Goal: Task Accomplishment & Management: Manage account settings

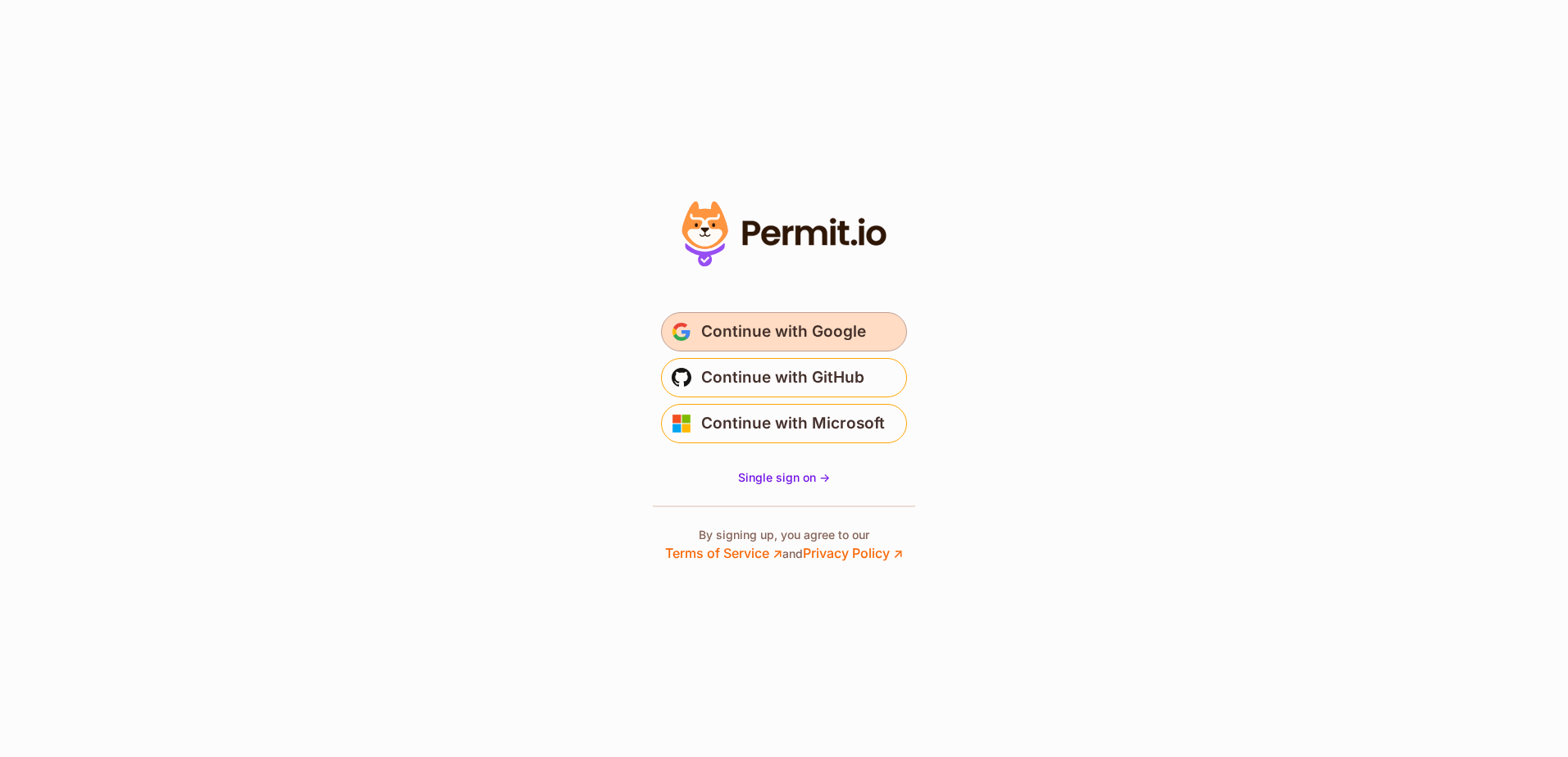
click at [767, 330] on span "Continue with Google" at bounding box center [783, 332] width 165 height 27
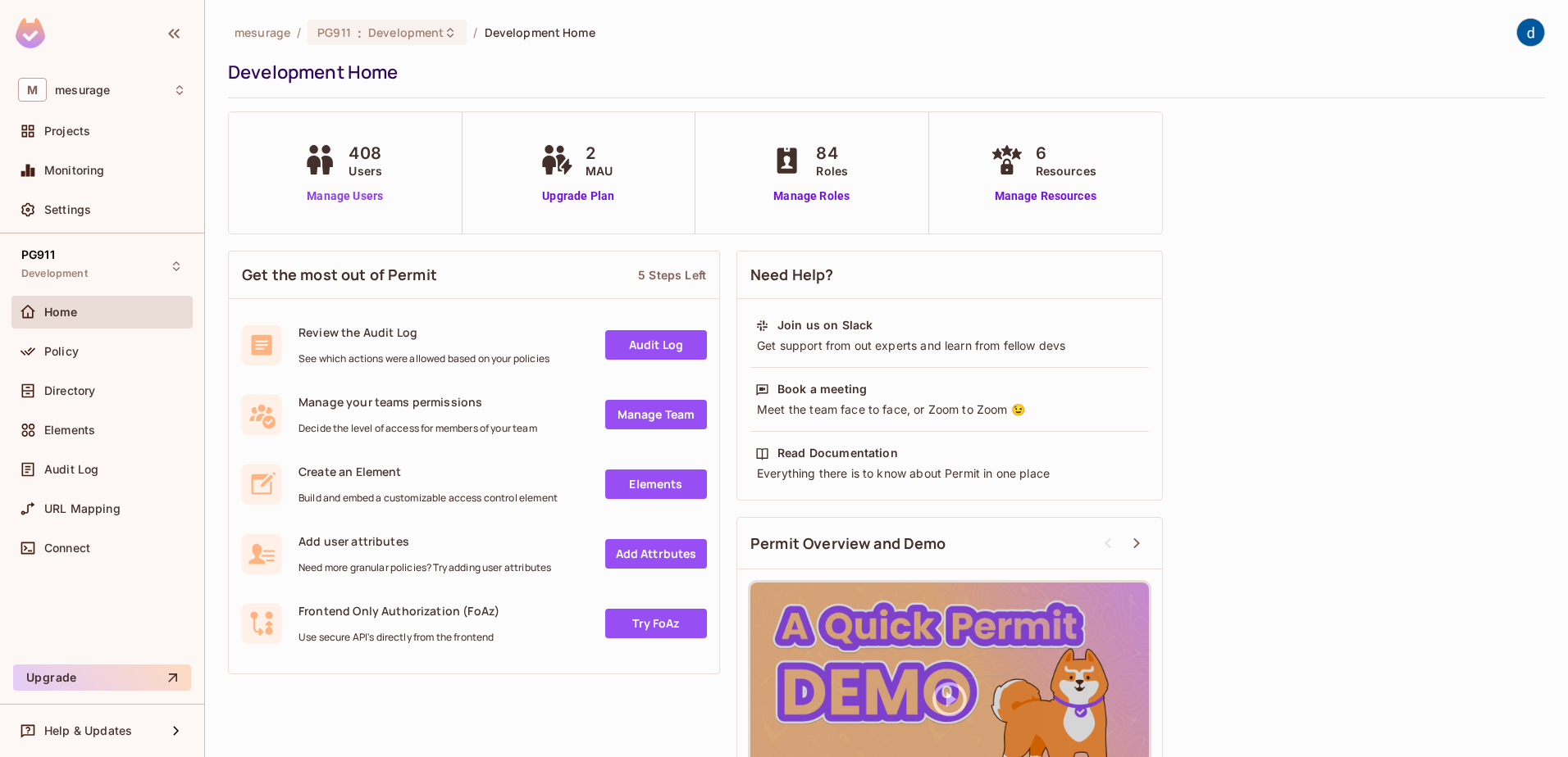
click at [375, 190] on link "Manage Users" at bounding box center [345, 196] width 91 height 17
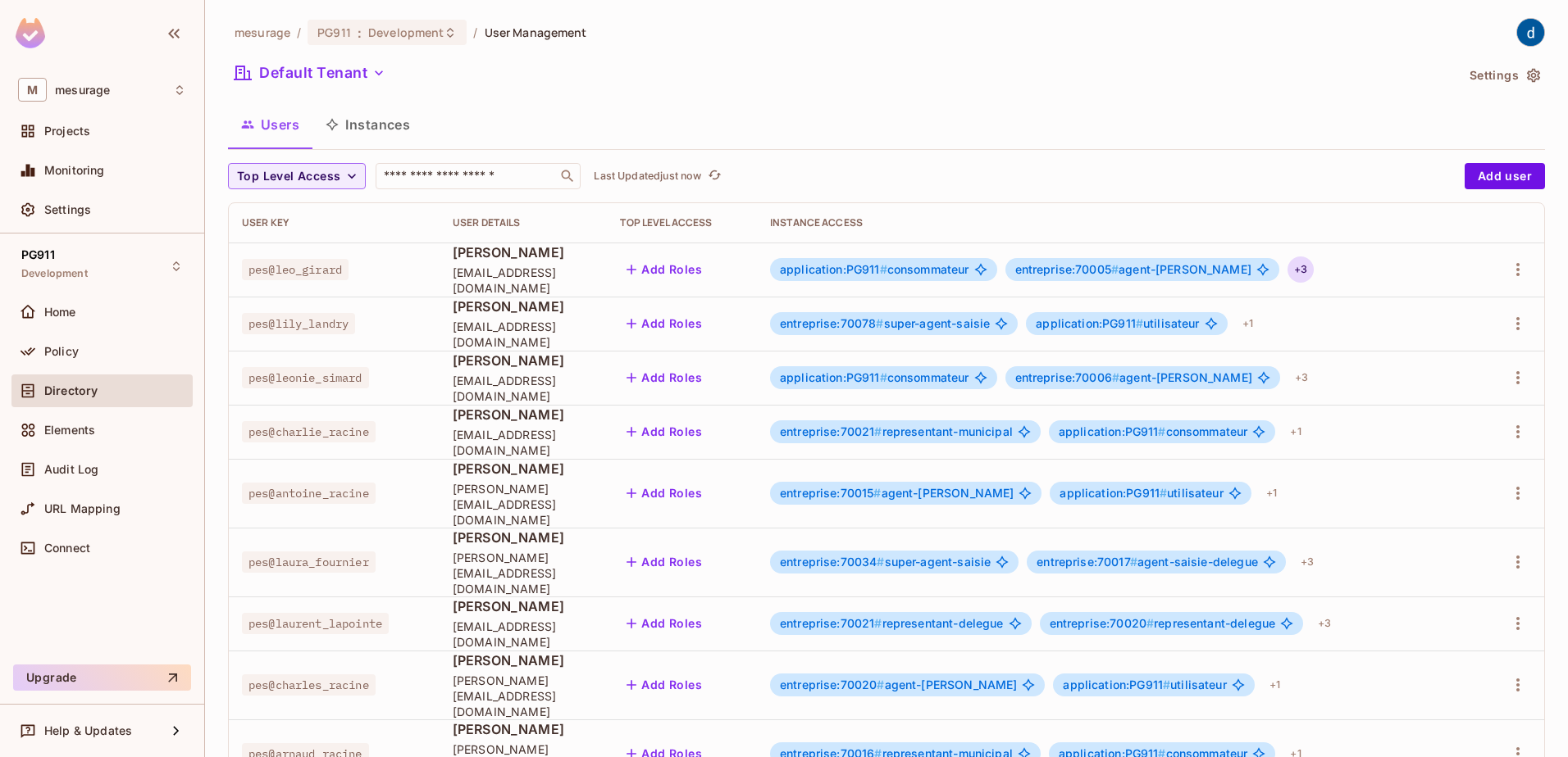
click at [1288, 272] on div "+ 3" at bounding box center [1300, 269] width 27 height 27
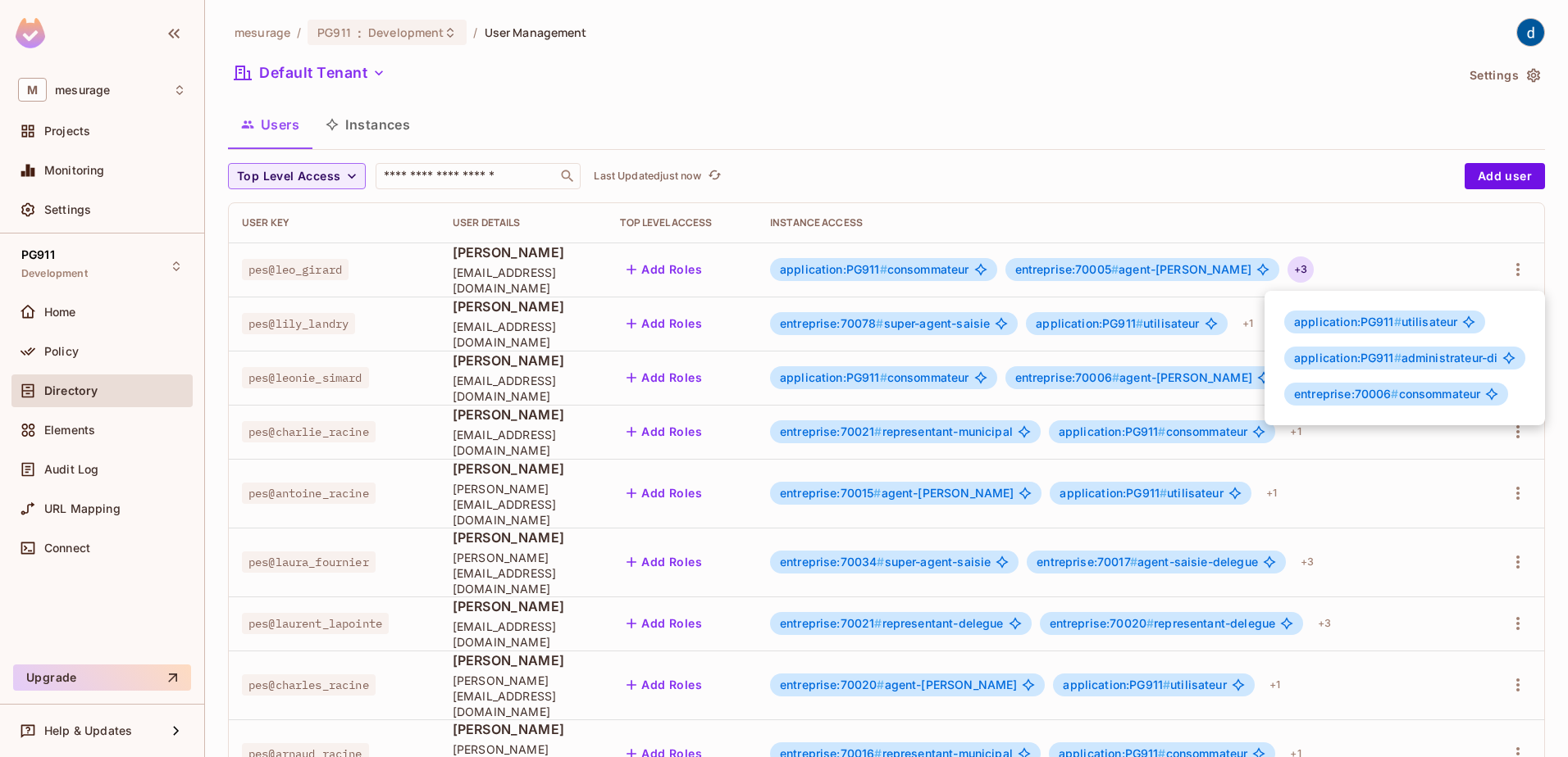
click at [1350, 543] on div at bounding box center [784, 378] width 1568 height 757
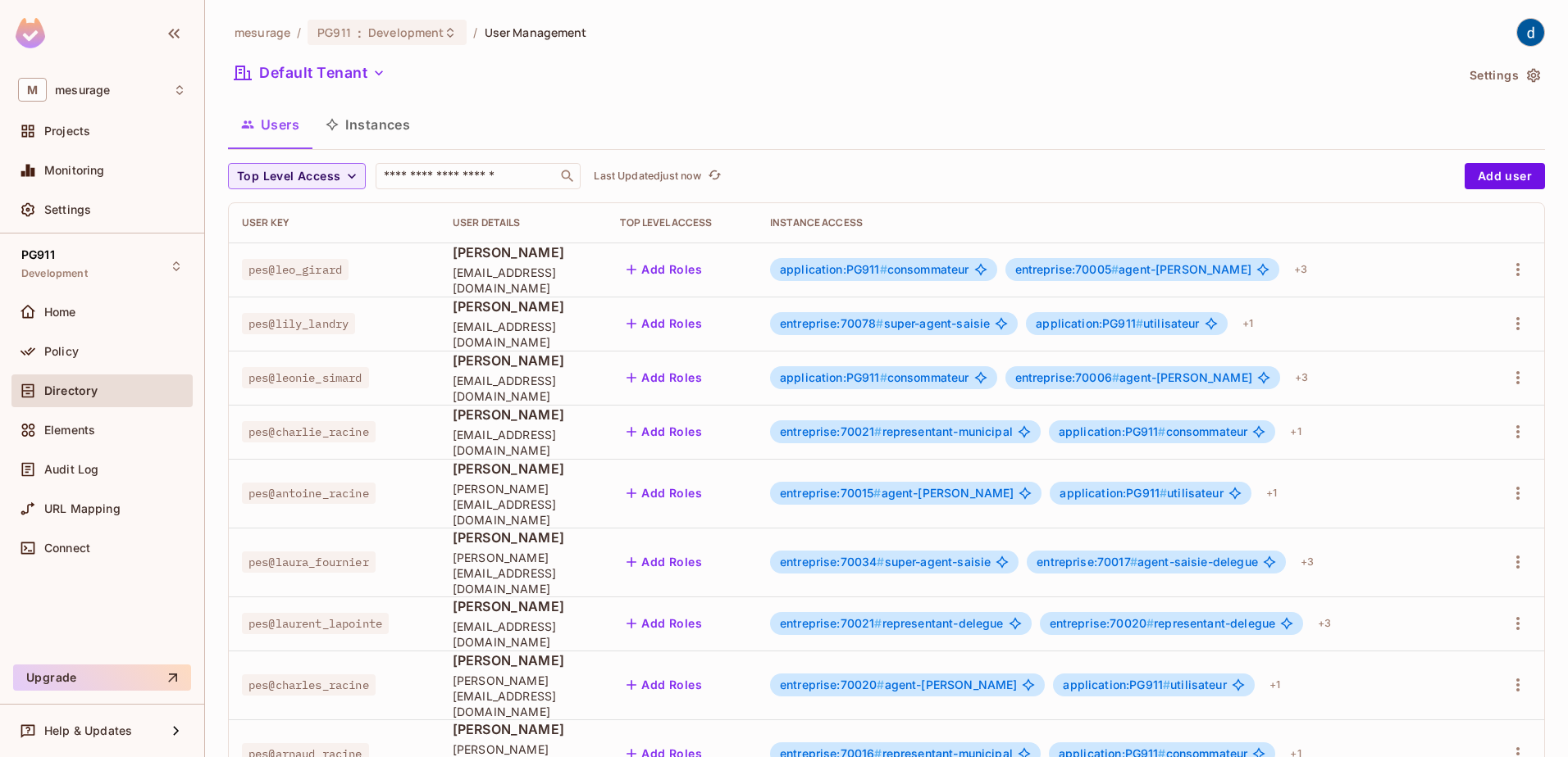
click at [1320, 549] on div "+ 3" at bounding box center [1306, 562] width 27 height 27
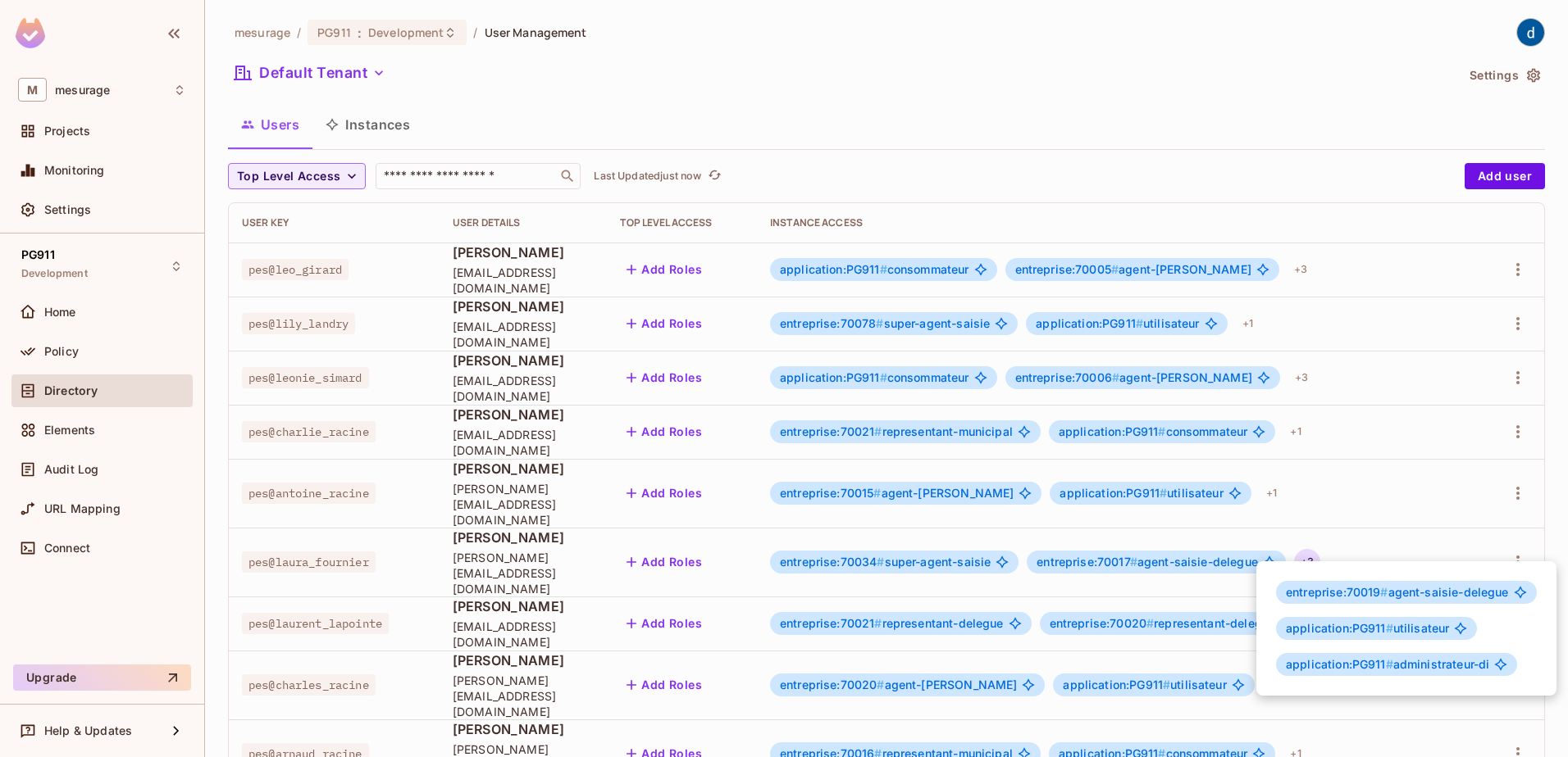
click at [1192, 665] on div at bounding box center [784, 378] width 1568 height 757
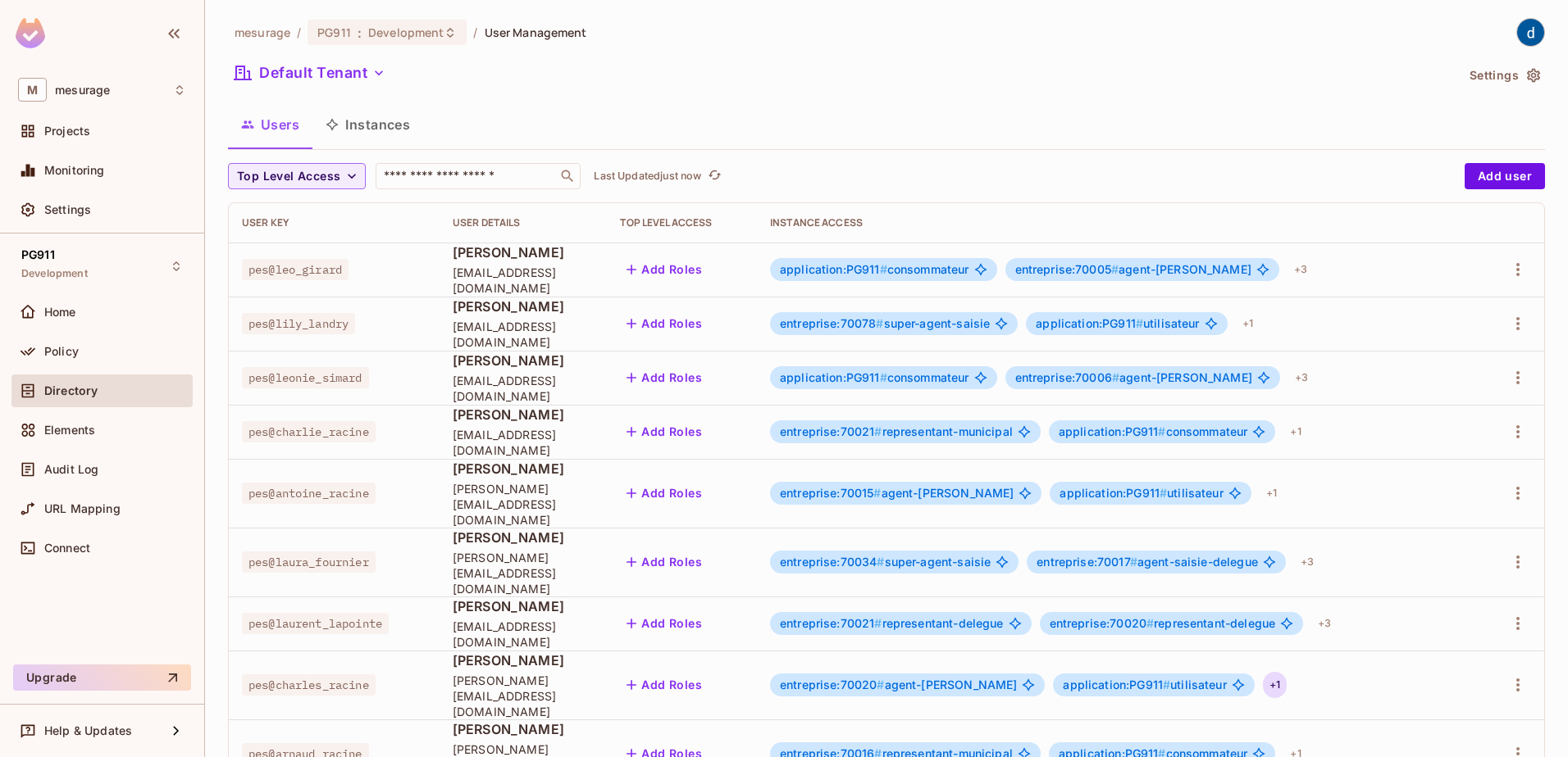
click at [1263, 672] on div "+ 1" at bounding box center [1275, 685] width 24 height 27
click at [425, 40] on div at bounding box center [784, 378] width 1568 height 757
click at [425, 37] on span "Development" at bounding box center [406, 33] width 75 height 15
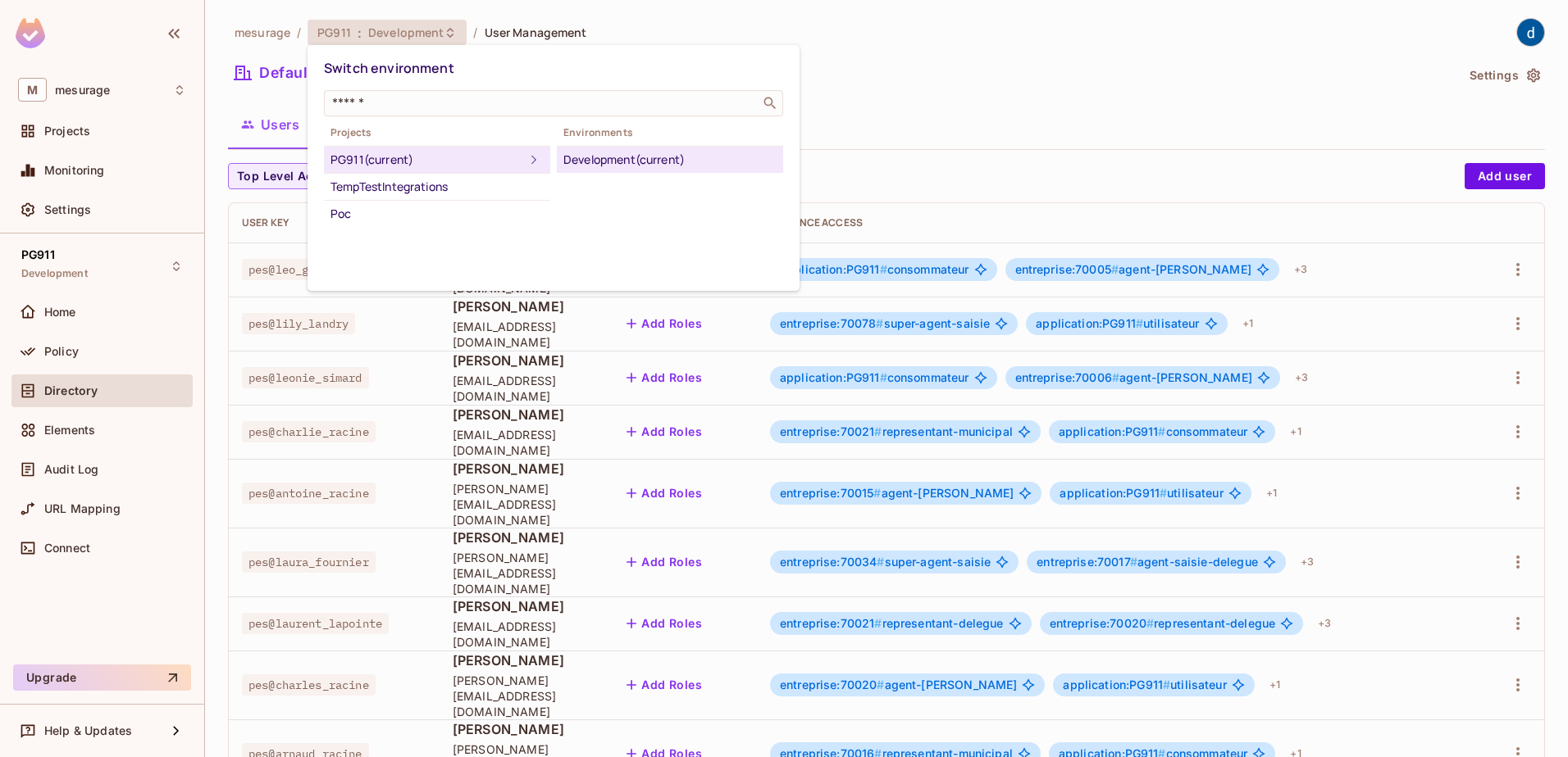
click at [993, 113] on div at bounding box center [784, 378] width 1568 height 757
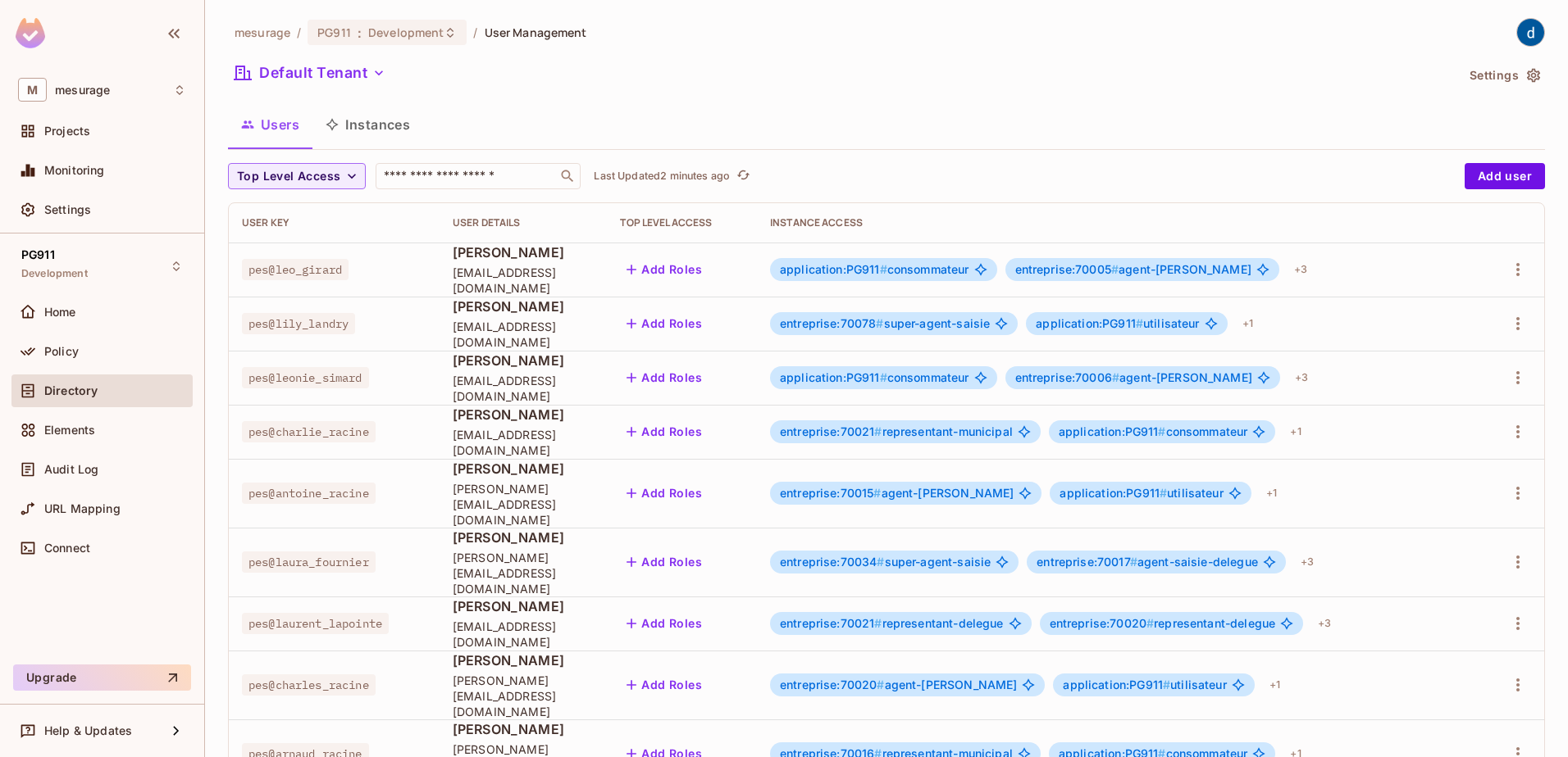
click at [377, 117] on button "Instances" at bounding box center [367, 124] width 111 height 41
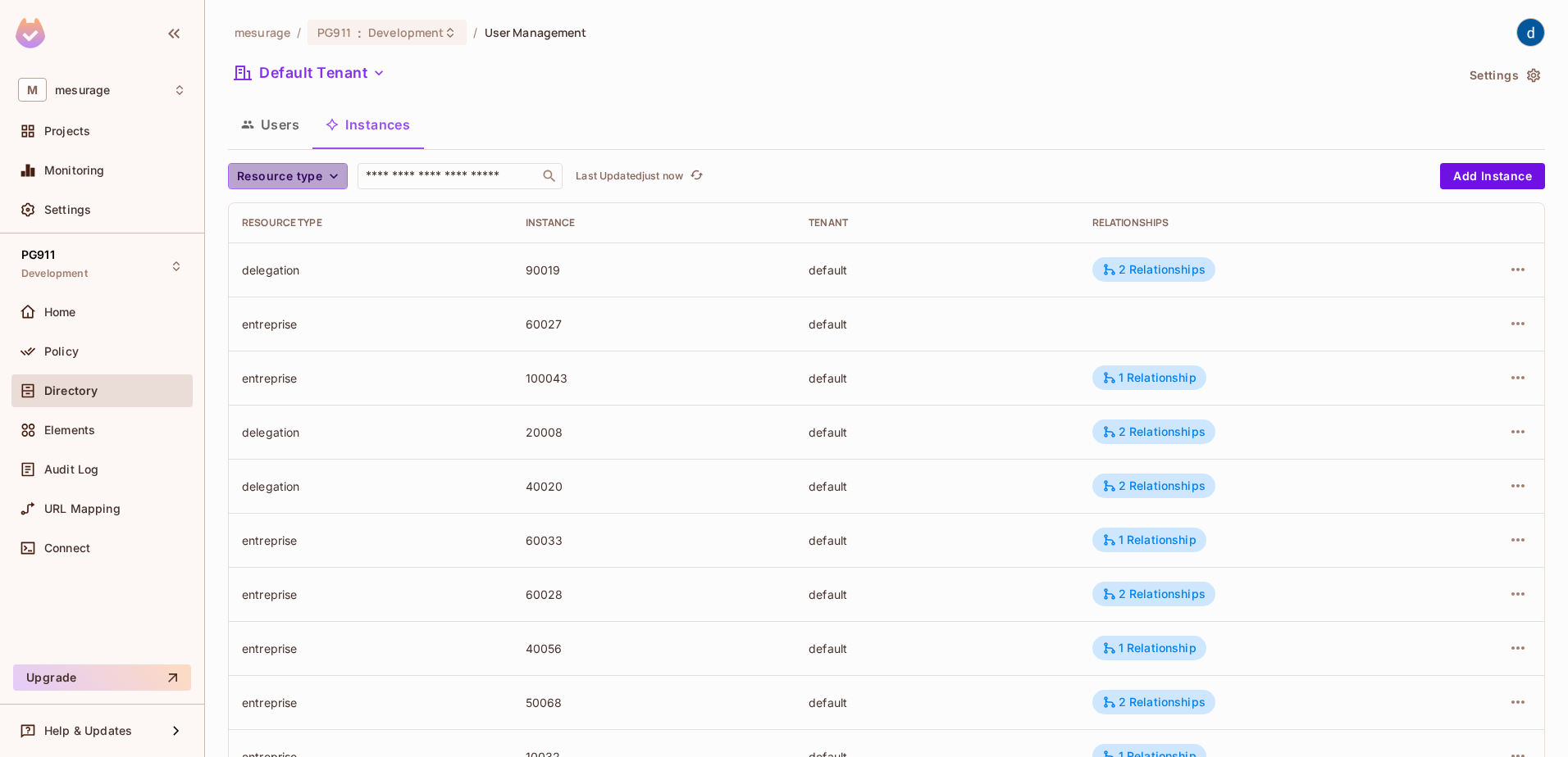
click at [329, 177] on icon "button" at bounding box center [333, 176] width 16 height 16
click at [305, 243] on span "application" at bounding box center [295, 249] width 109 height 15
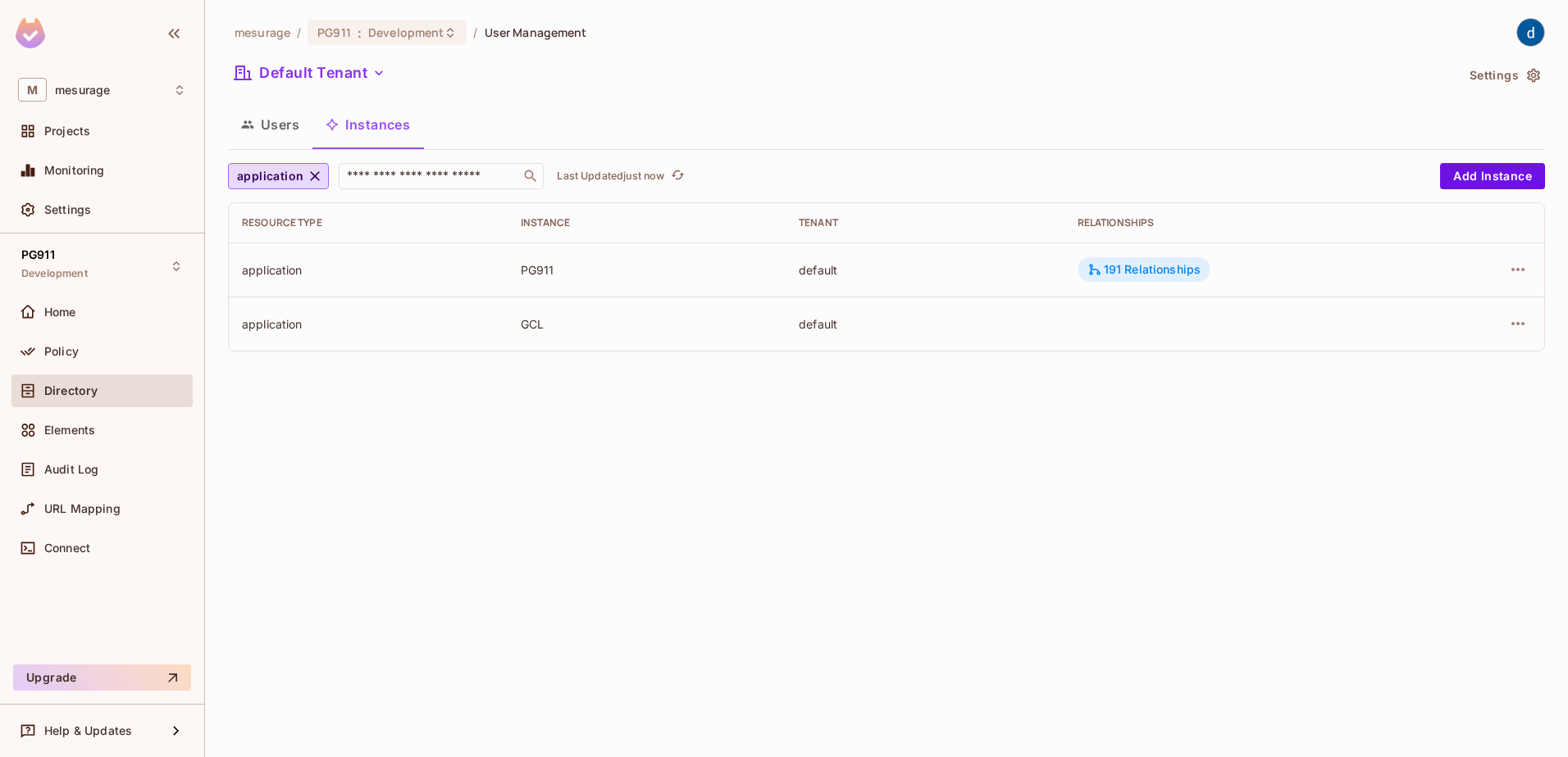
click at [1167, 276] on div "191 Relationships" at bounding box center [1144, 269] width 114 height 15
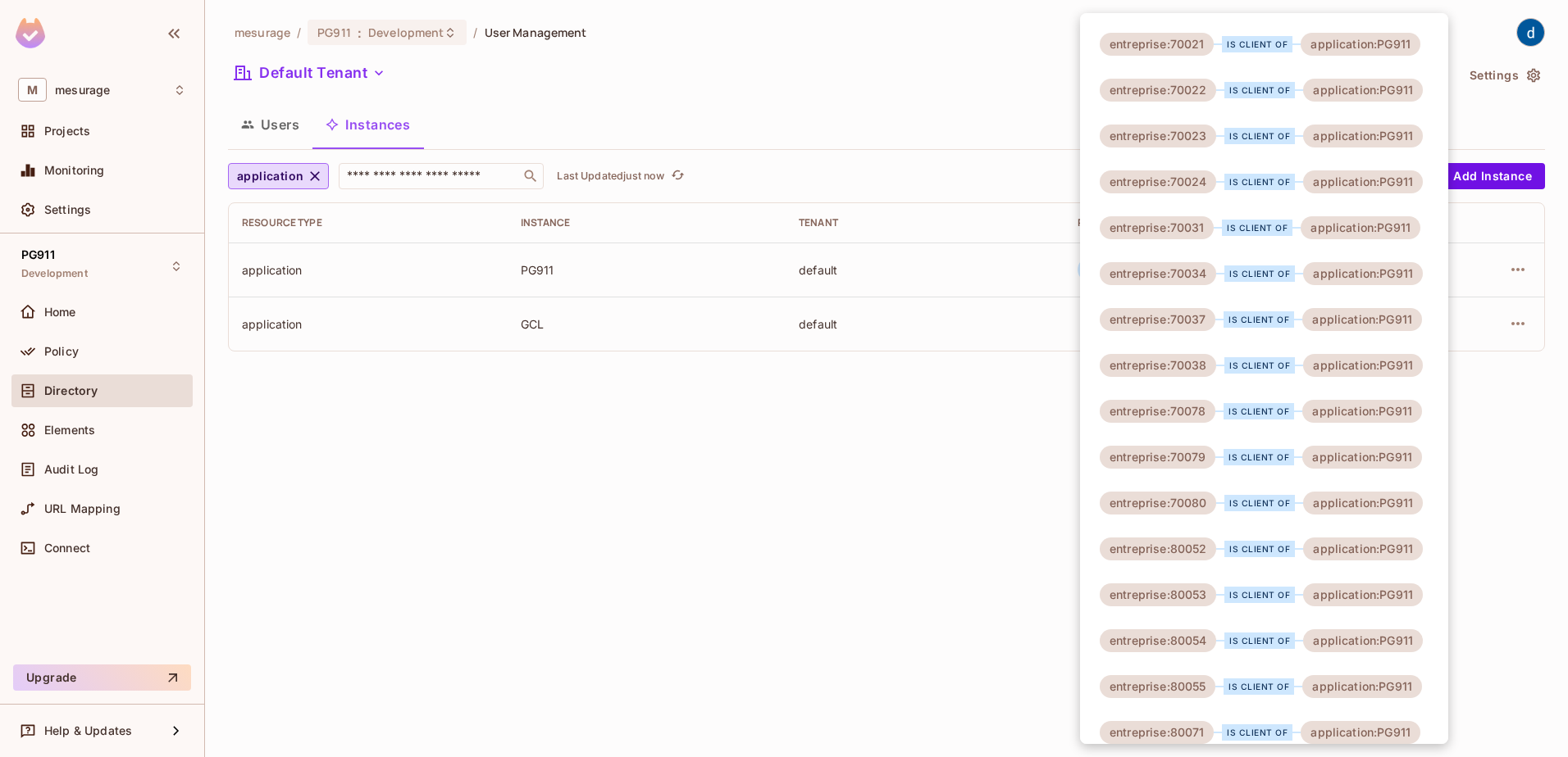
click at [353, 276] on div at bounding box center [784, 378] width 1568 height 757
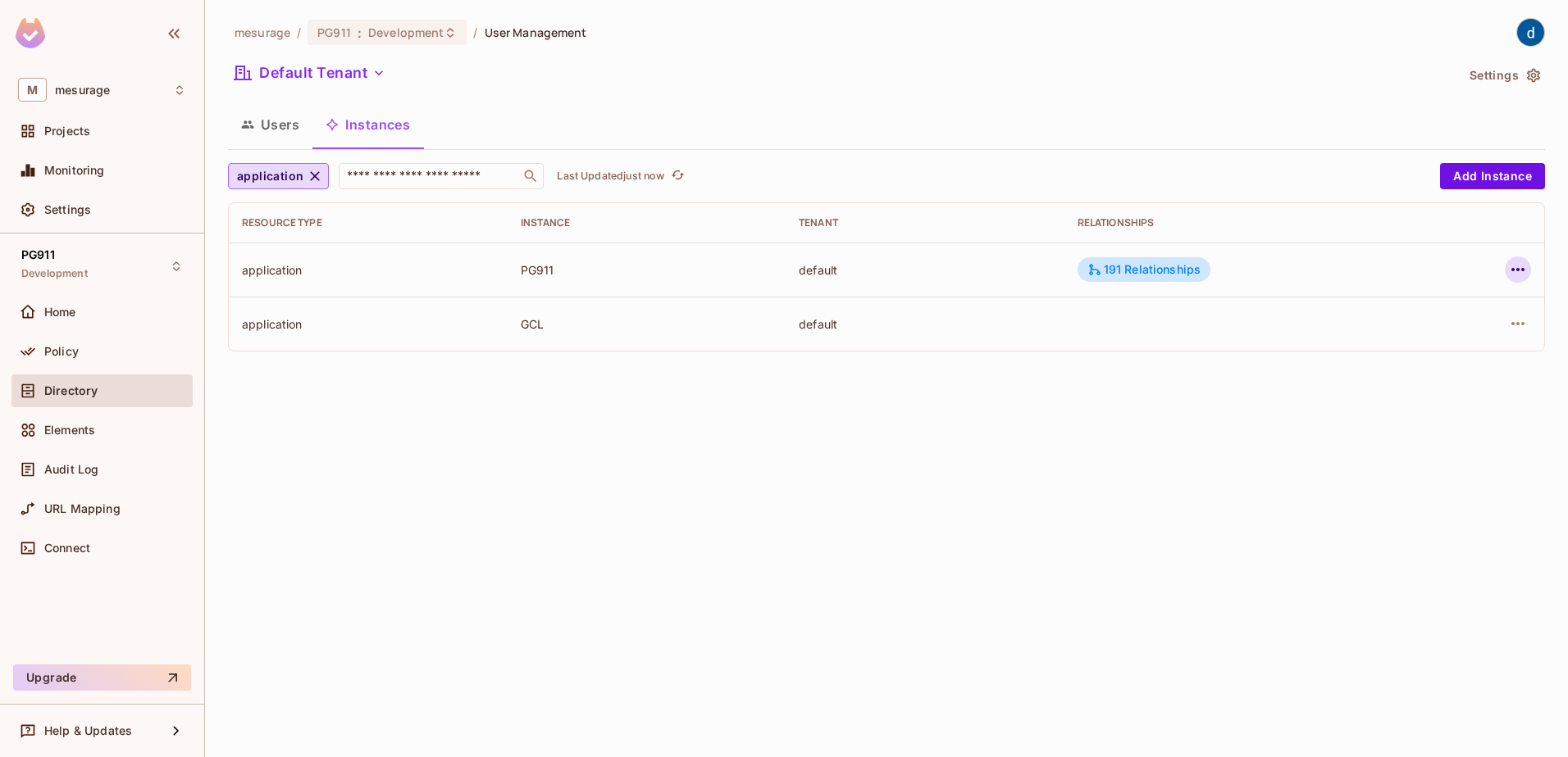
click at [1517, 269] on icon "button" at bounding box center [1517, 270] width 13 height 3
click at [1384, 347] on div "Edit Attributes" at bounding box center [1397, 343] width 81 height 16
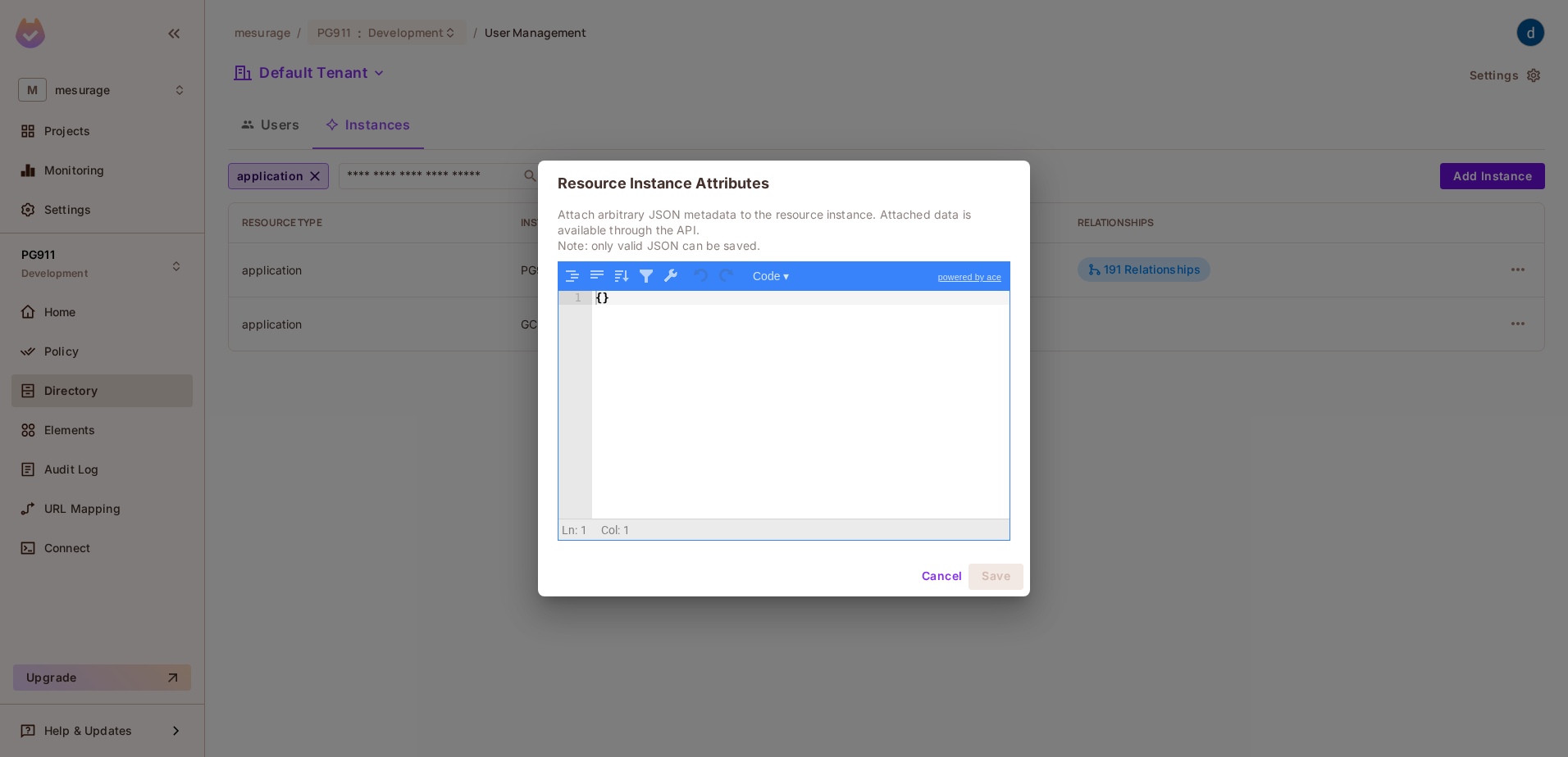
click at [933, 578] on button "Cancel" at bounding box center [942, 577] width 53 height 27
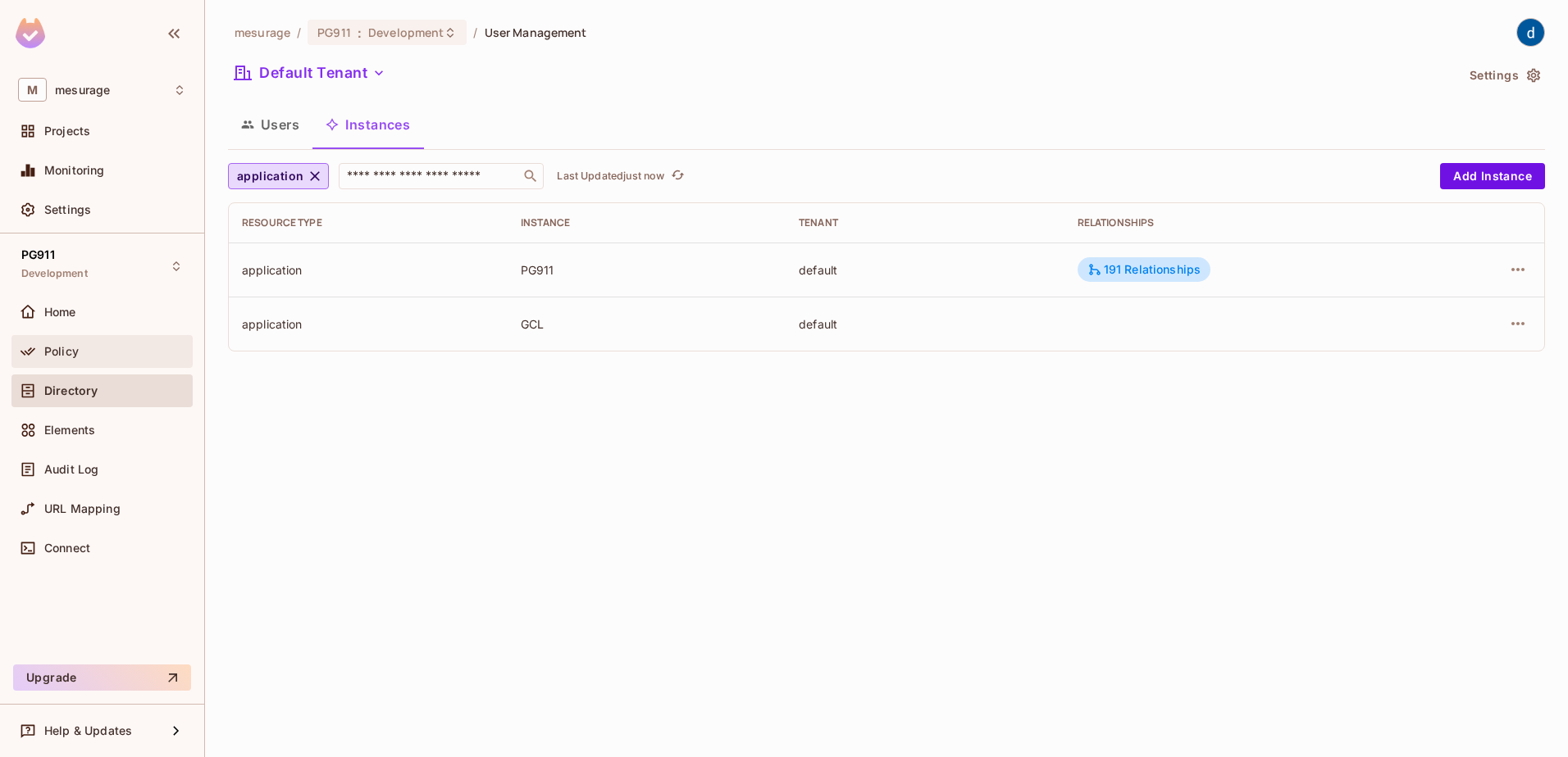
click at [68, 348] on span "Policy" at bounding box center [62, 351] width 34 height 13
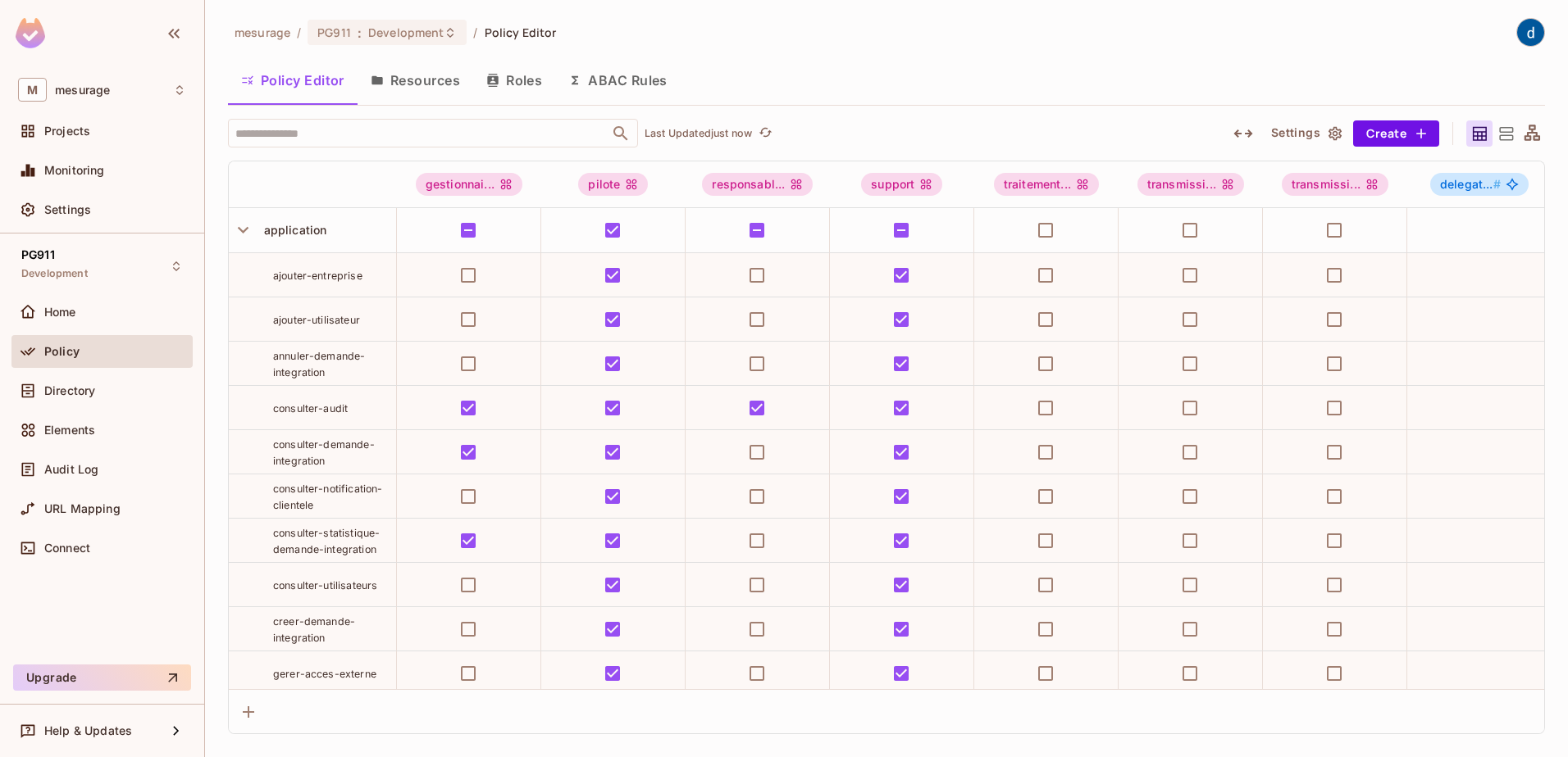
click at [516, 84] on button "Roles" at bounding box center [515, 81] width 82 height 41
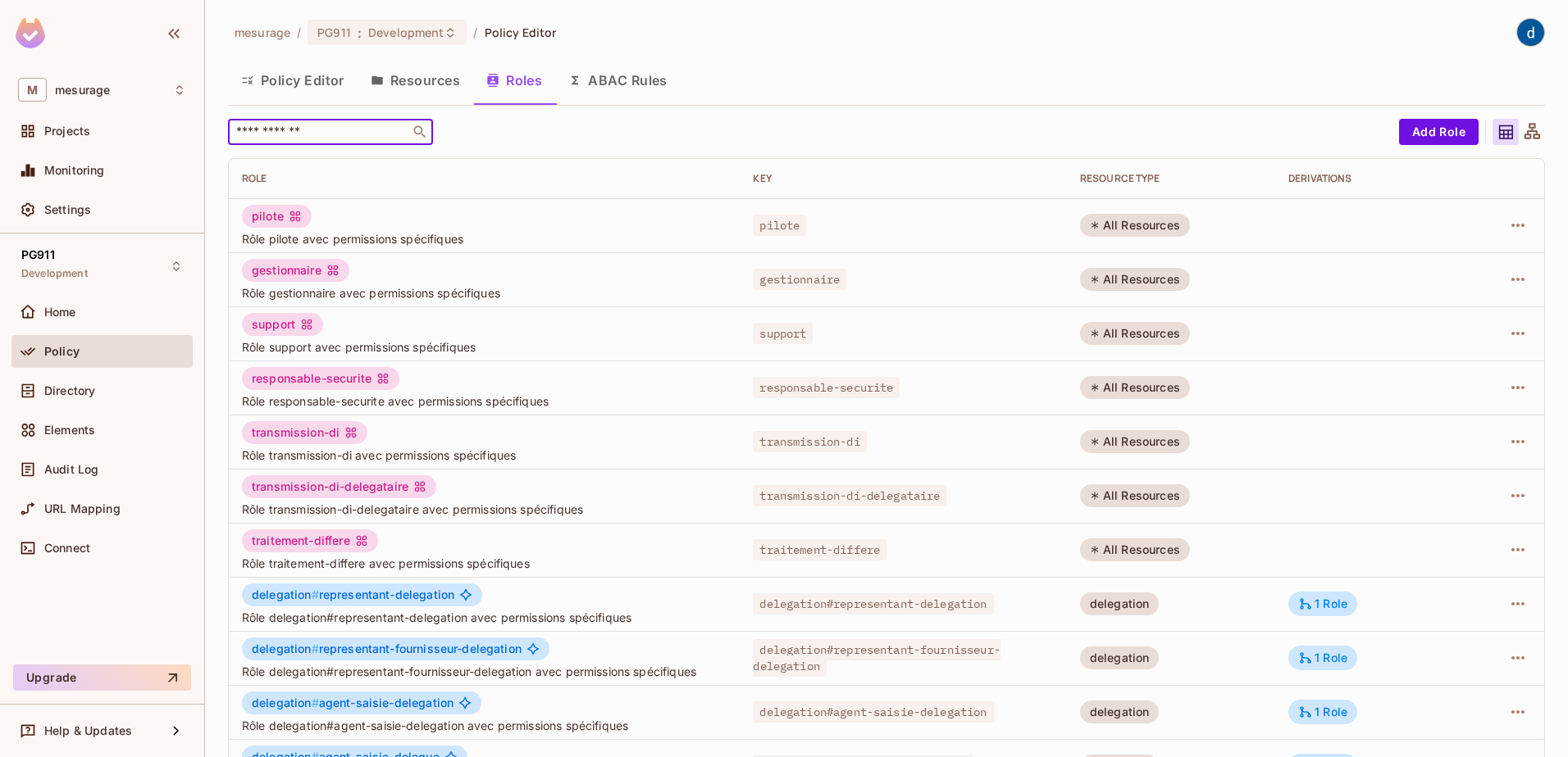
click at [376, 130] on input "text" at bounding box center [318, 131] width 172 height 16
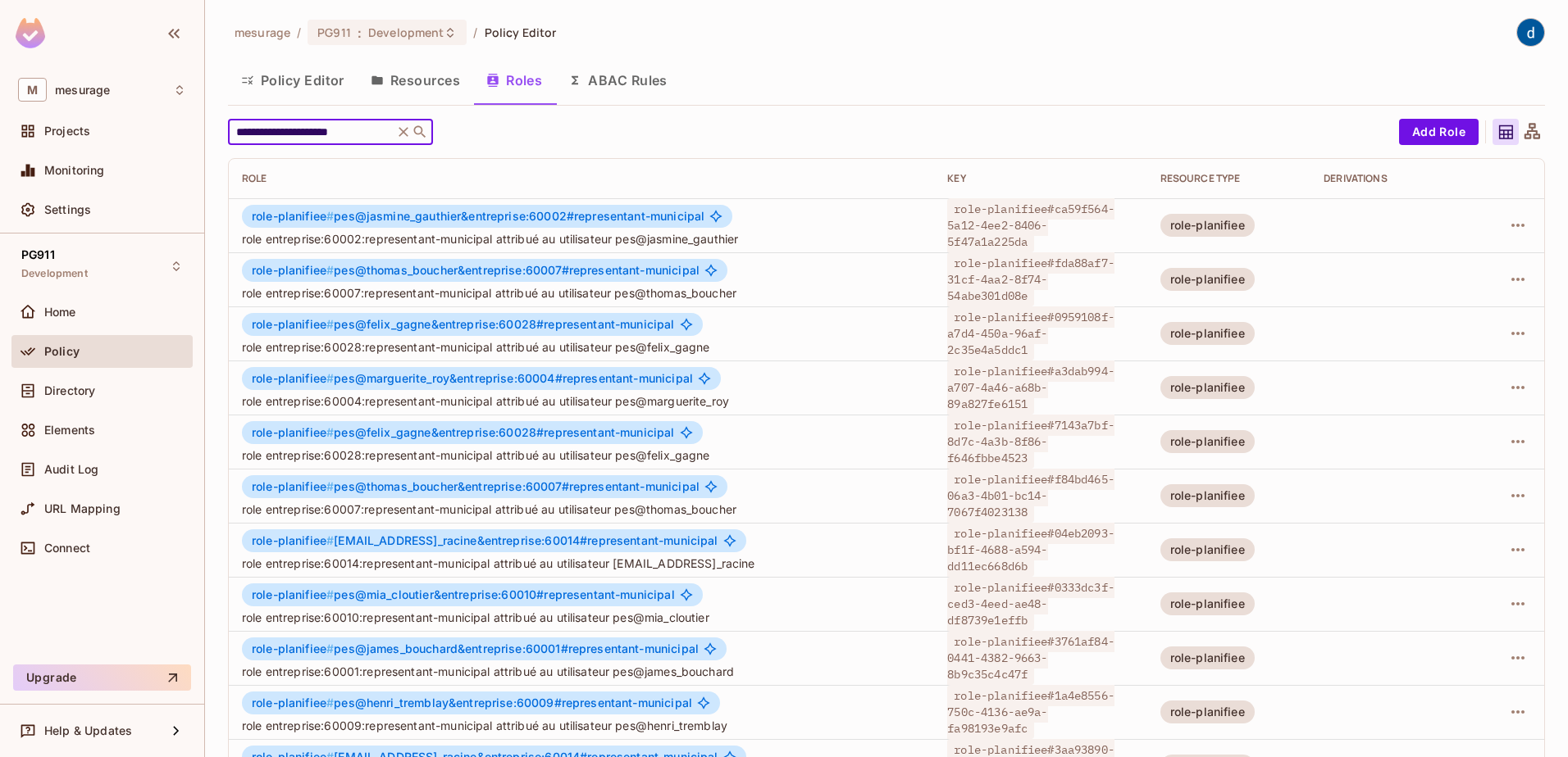
scroll to position [321, 0]
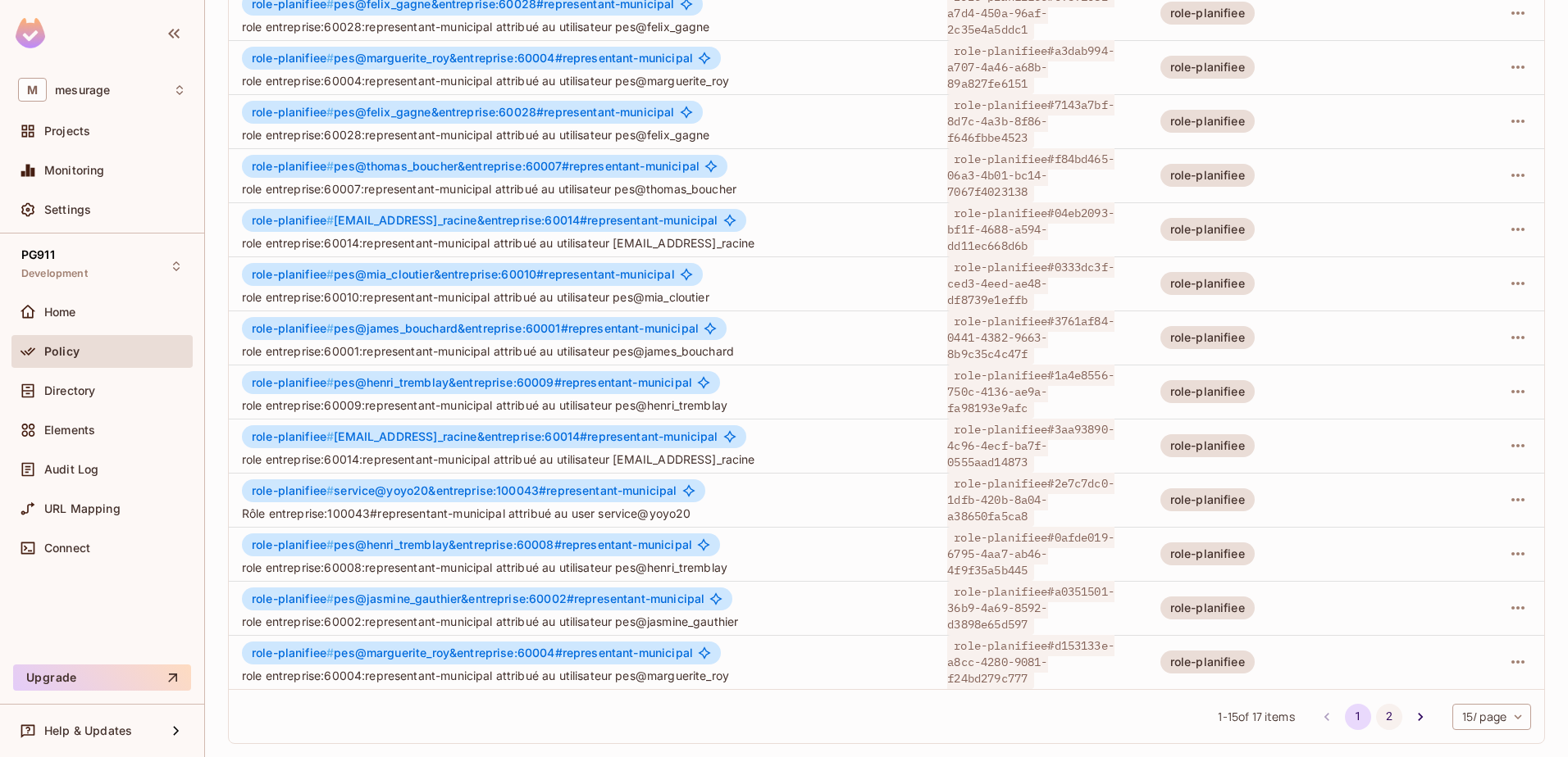
type input "**********"
click at [1376, 715] on button "2" at bounding box center [1389, 717] width 27 height 27
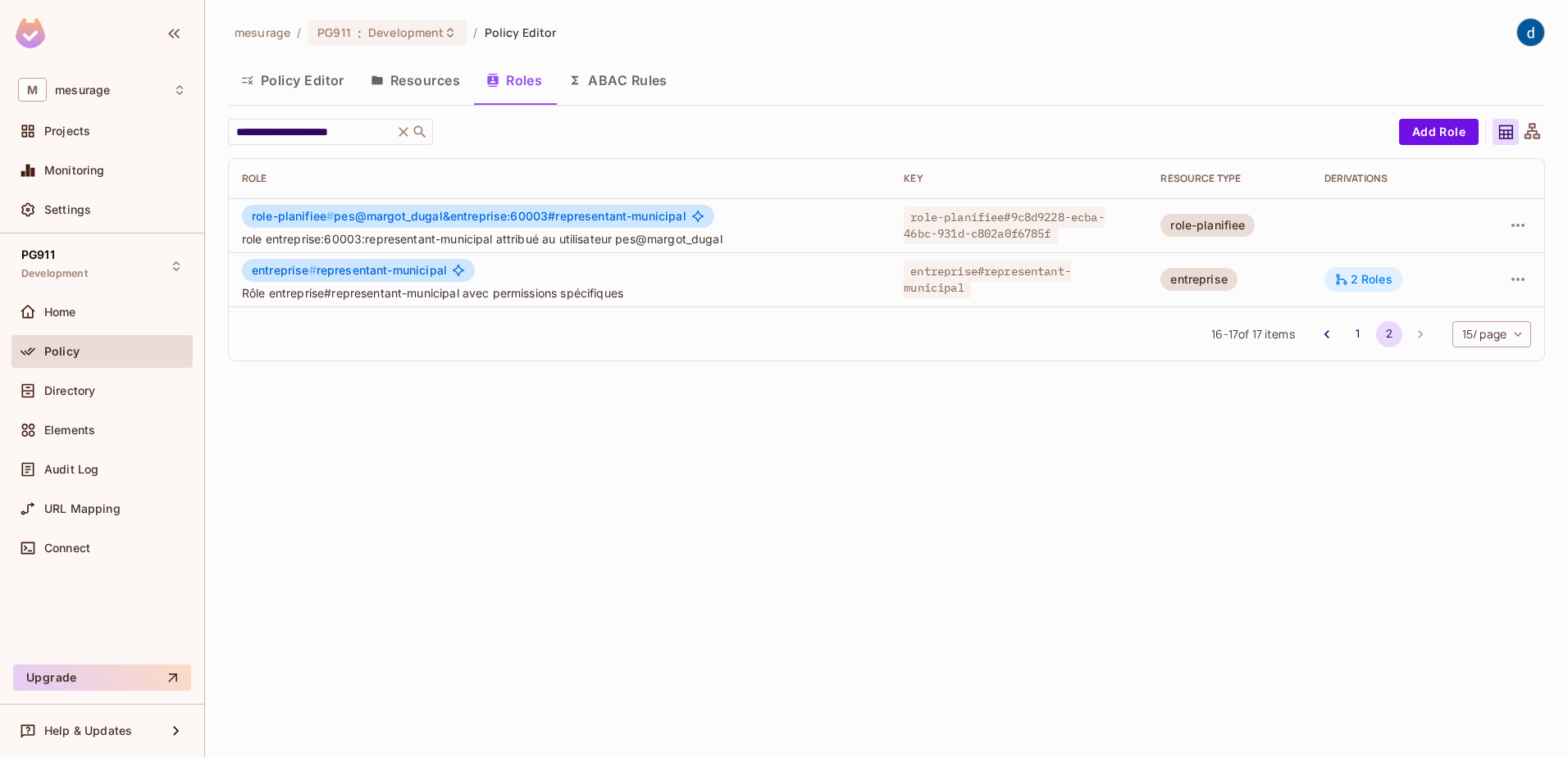
click at [1366, 280] on div "2 Roles" at bounding box center [1363, 279] width 58 height 15
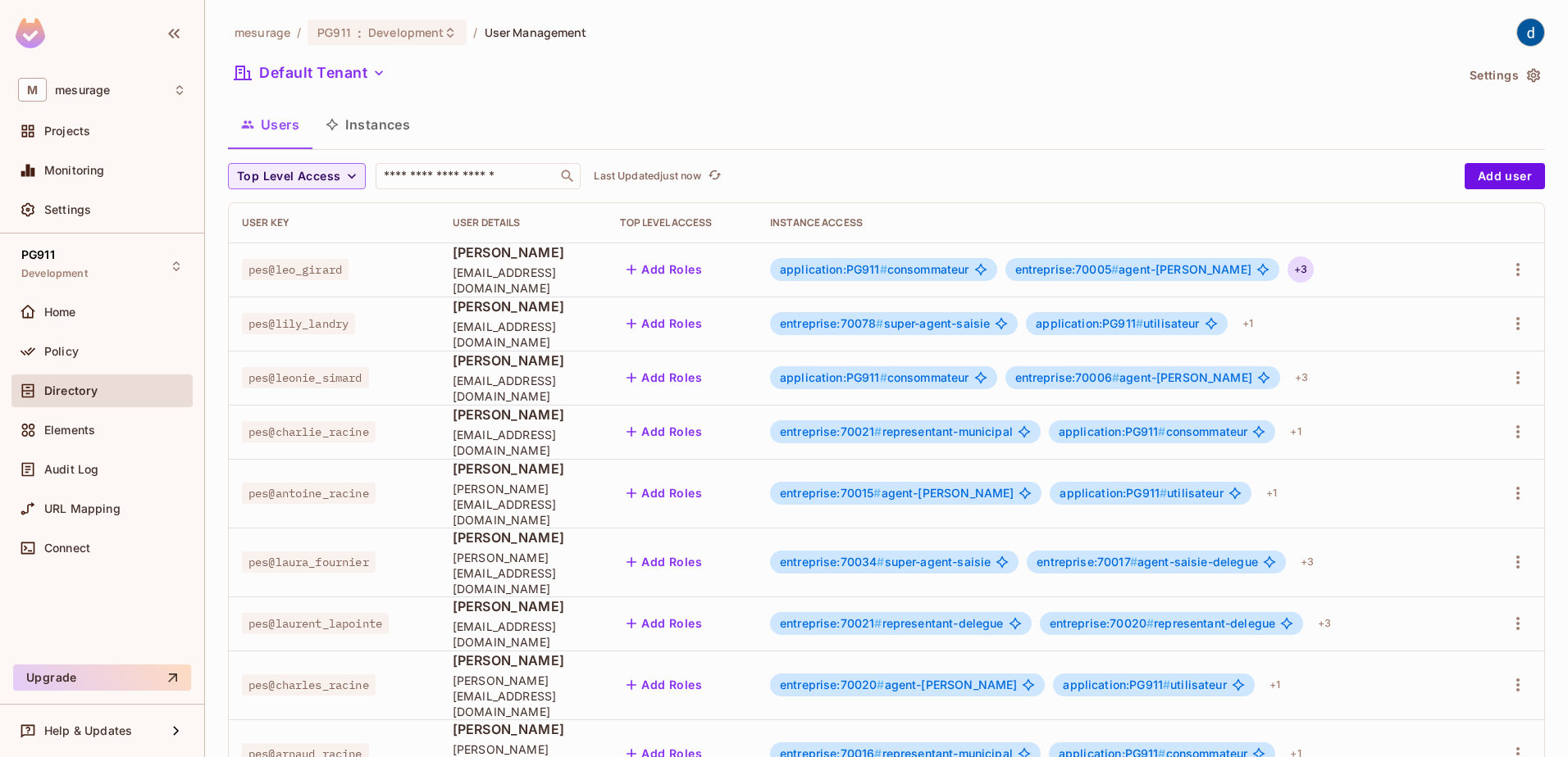
click at [1288, 274] on div "+ 3" at bounding box center [1300, 269] width 27 height 27
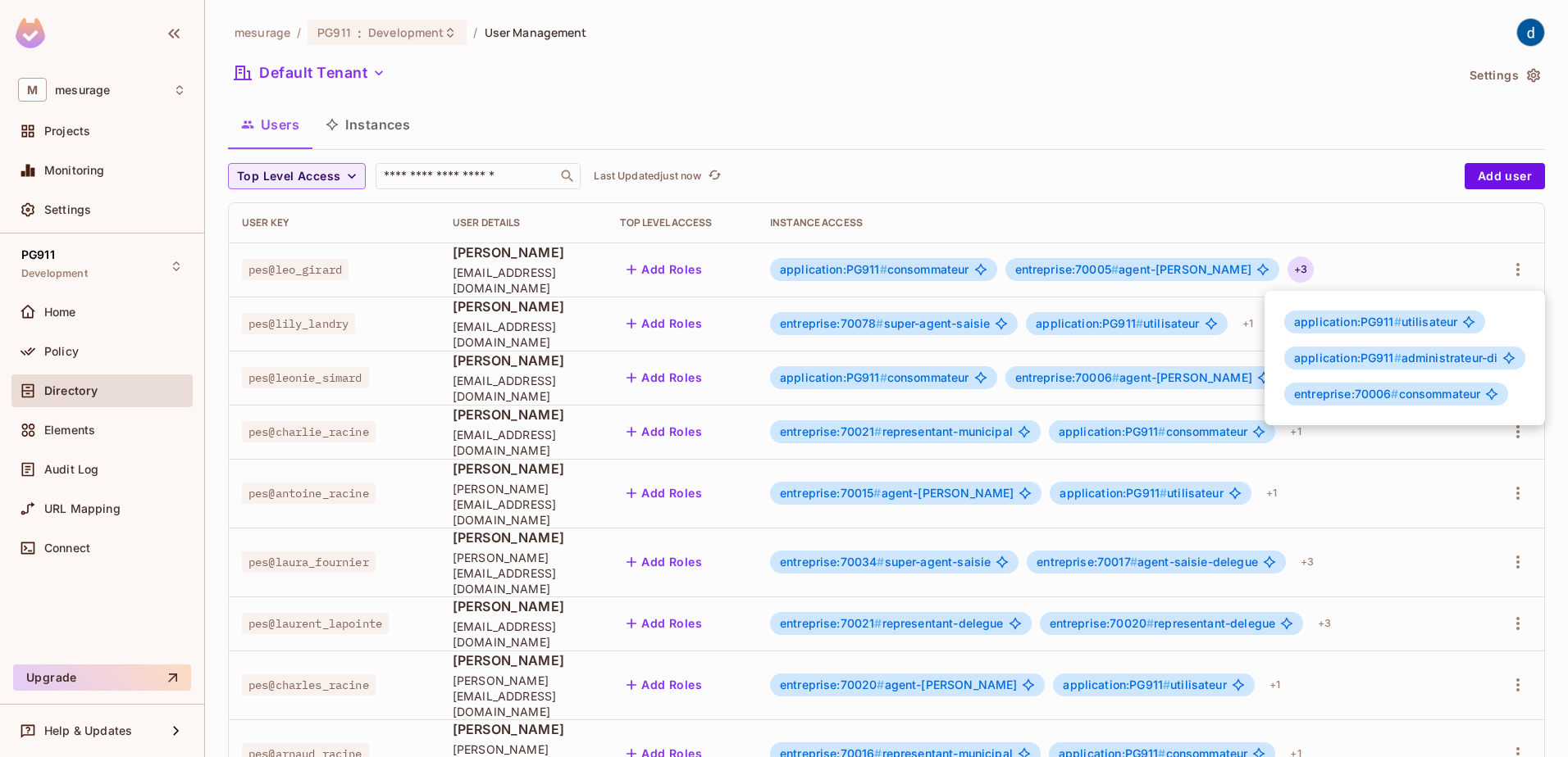
click at [1279, 274] on div at bounding box center [784, 378] width 1568 height 757
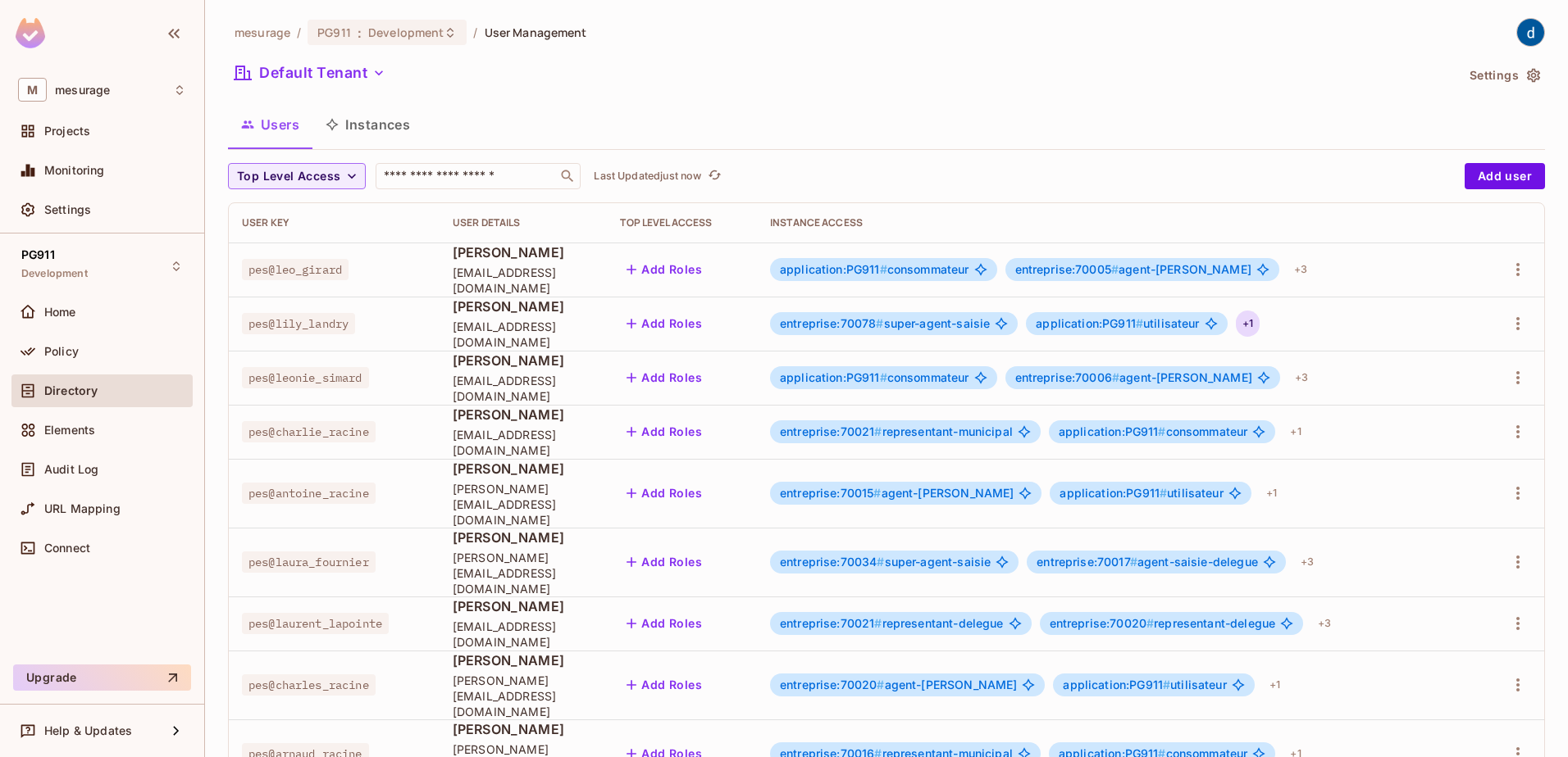
click at [1259, 321] on div "+ 1" at bounding box center [1248, 323] width 24 height 27
click at [1307, 321] on div at bounding box center [784, 378] width 1568 height 757
click at [1288, 380] on div "+ 3" at bounding box center [1301, 377] width 27 height 27
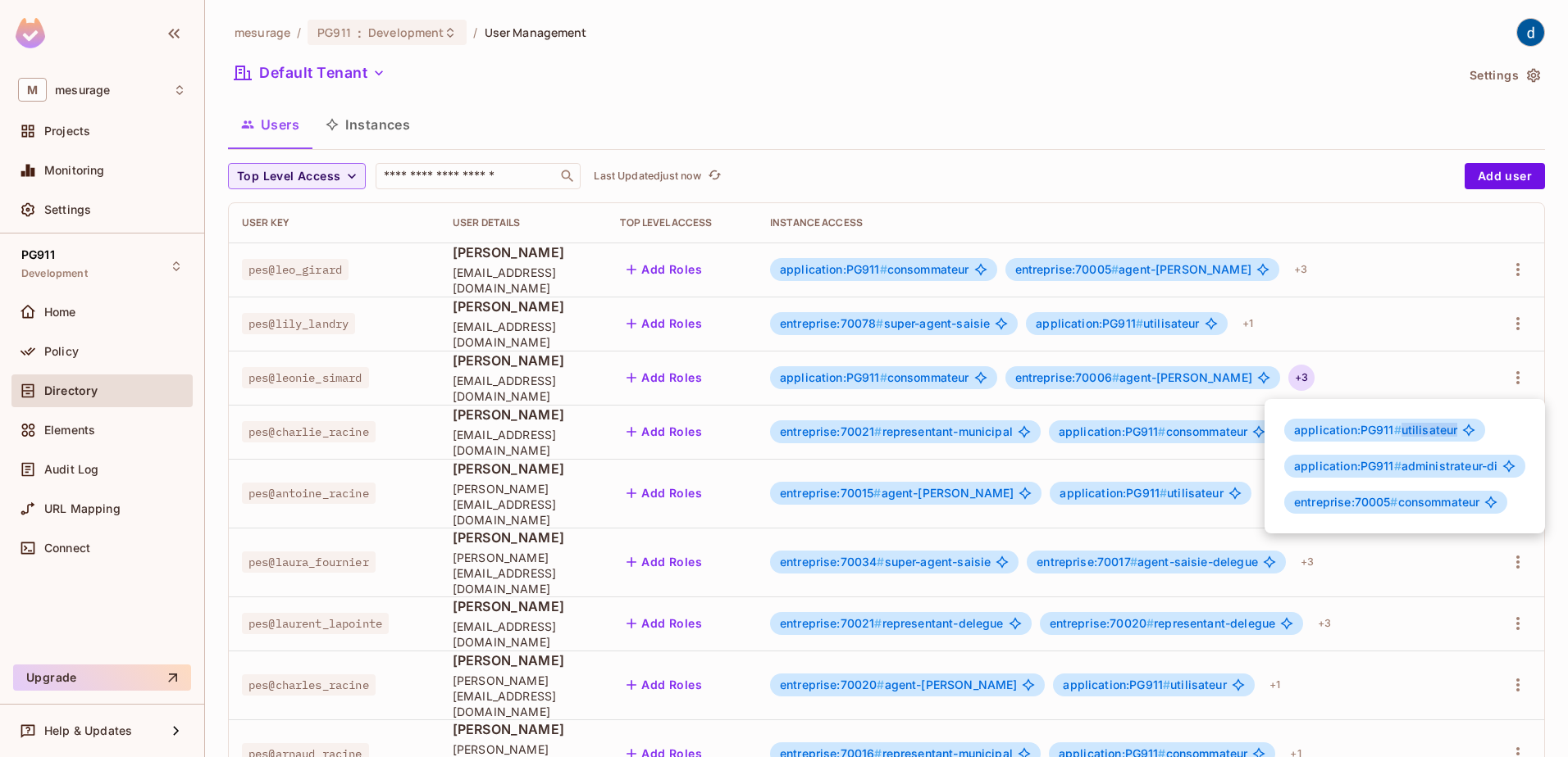
drag, startPoint x: 1400, startPoint y: 434, endPoint x: 1462, endPoint y: 430, distance: 62.1
click at [1462, 430] on div "application:PG911 # utilisateur" at bounding box center [1384, 430] width 201 height 23
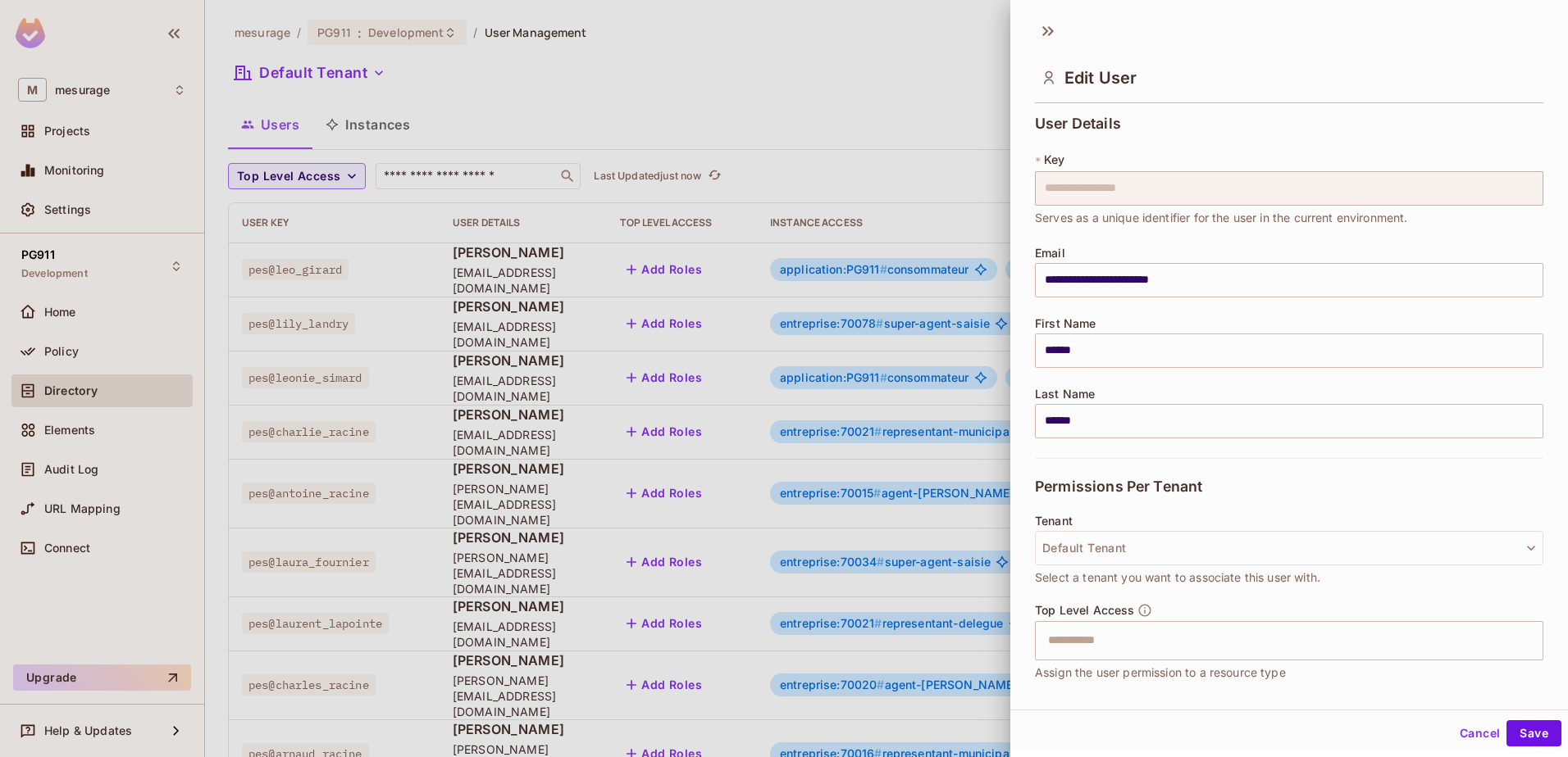
click at [987, 105] on div at bounding box center [784, 378] width 1568 height 757
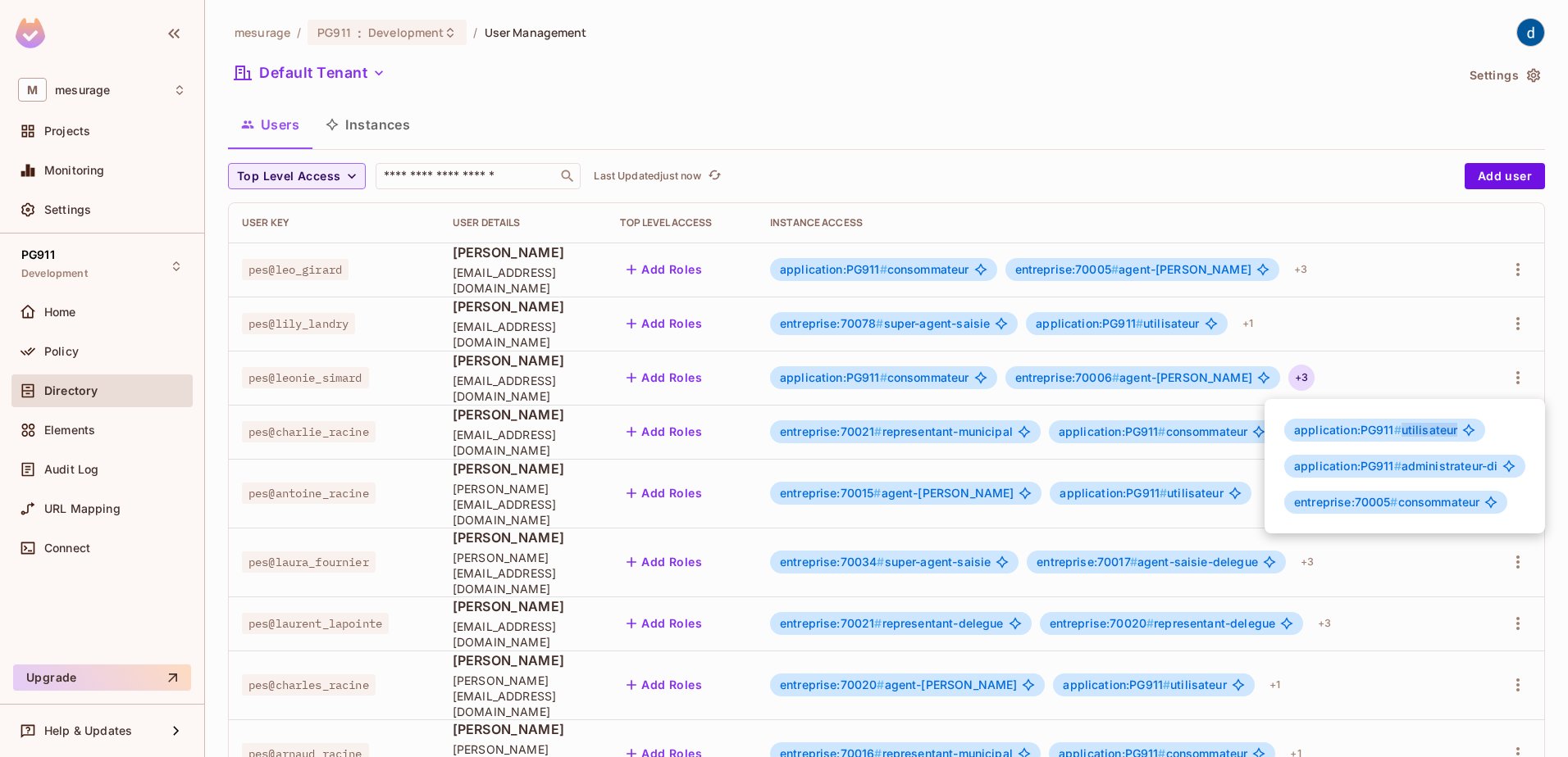
drag, startPoint x: 1402, startPoint y: 434, endPoint x: 1454, endPoint y: 432, distance: 52.0
click at [1454, 432] on span "application:PG911 # utilisateur" at bounding box center [1375, 430] width 163 height 13
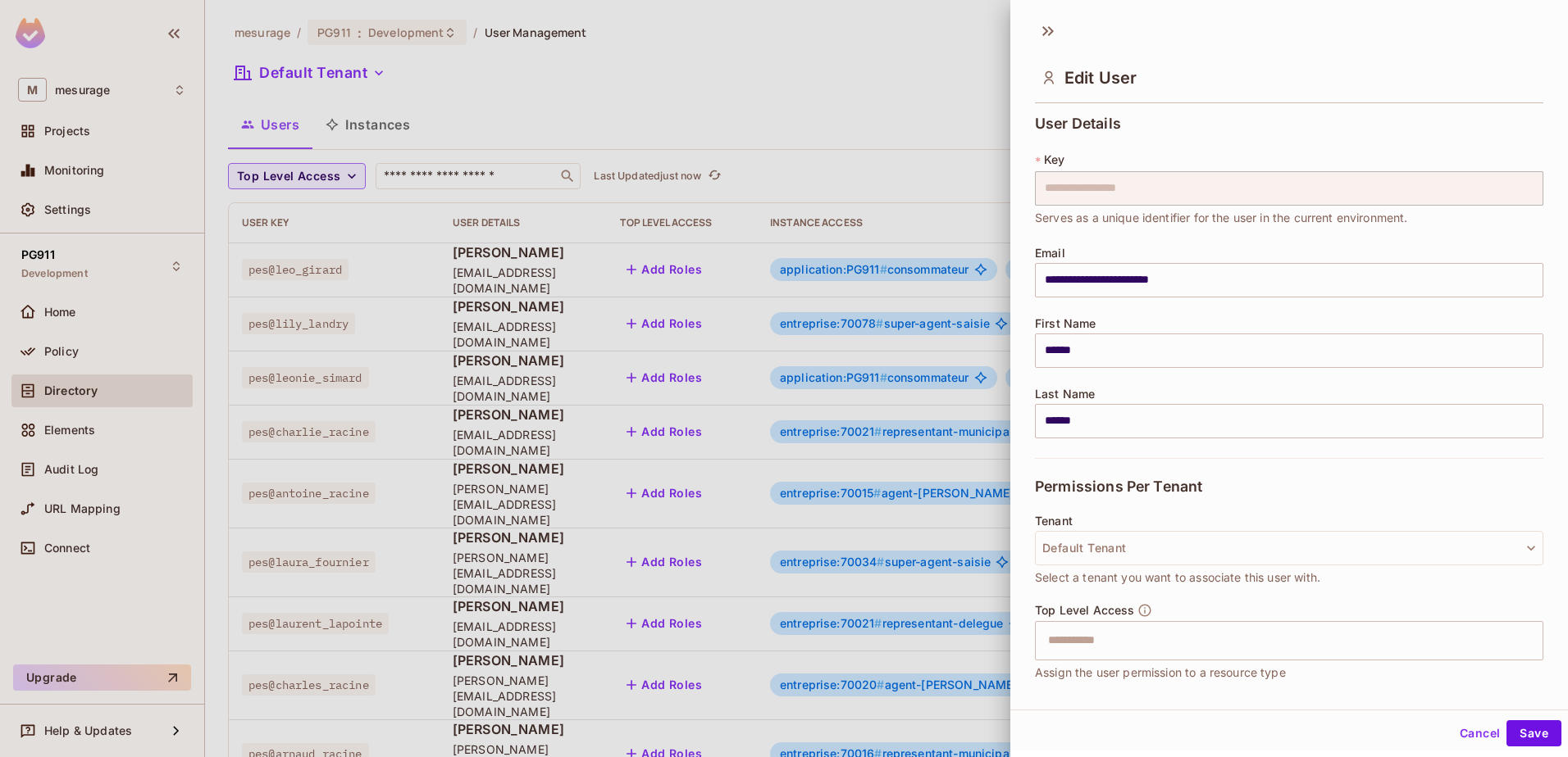
click at [998, 158] on div at bounding box center [784, 378] width 1568 height 757
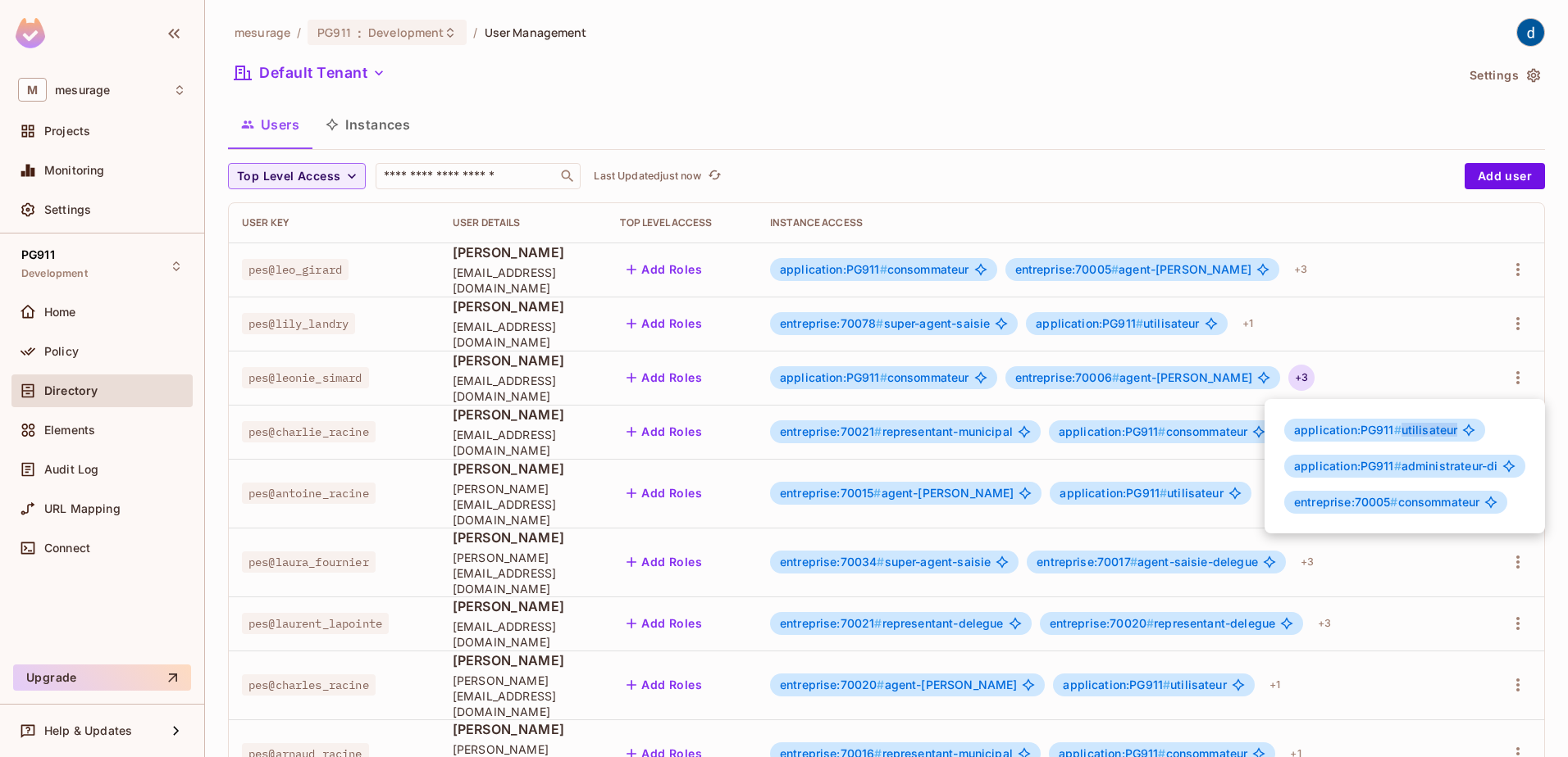
drag, startPoint x: 1402, startPoint y: 432, endPoint x: 1455, endPoint y: 431, distance: 53.0
click at [1455, 431] on span "application:PG911 # utilisateur" at bounding box center [1375, 430] width 163 height 13
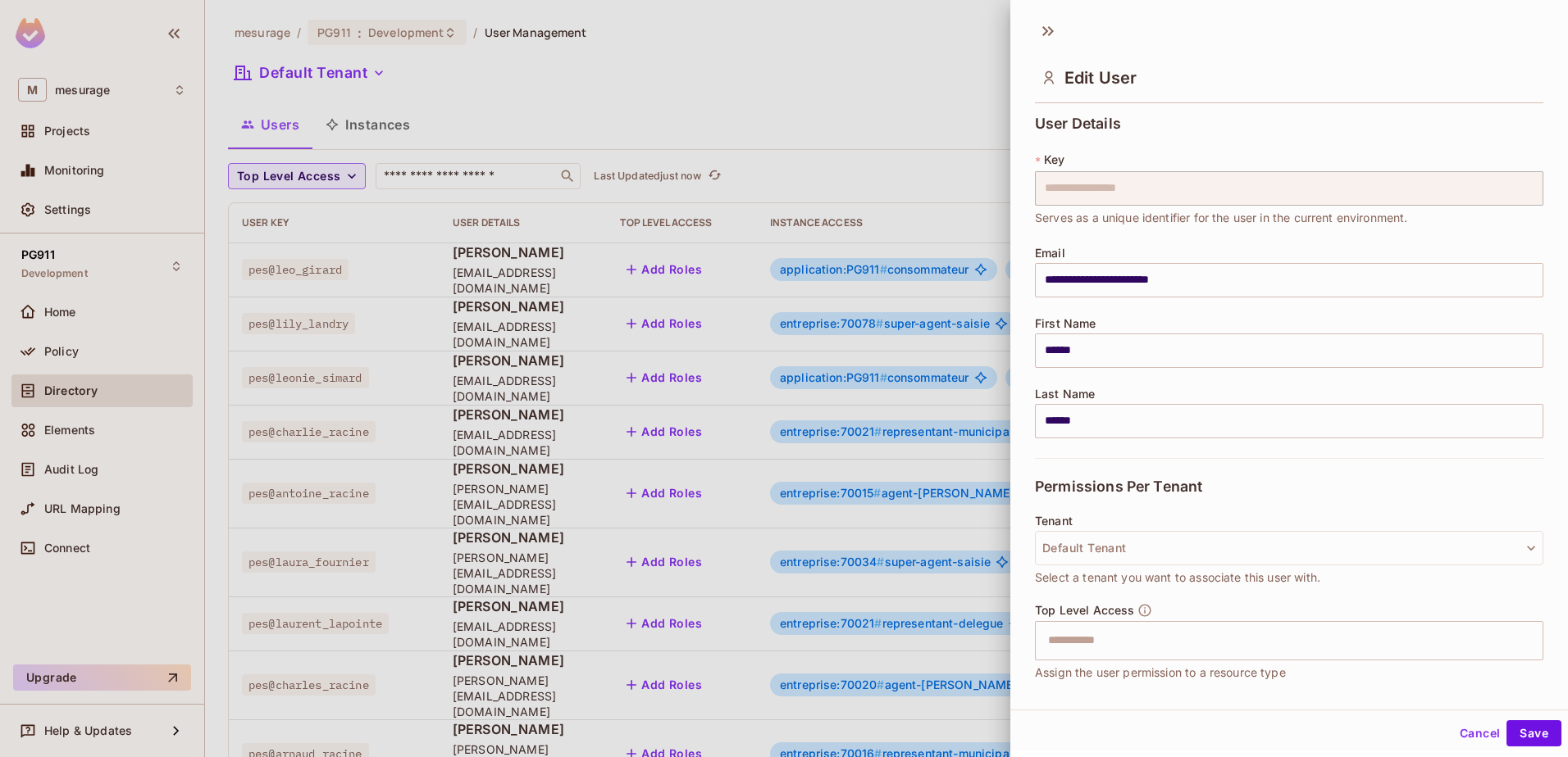
click at [908, 158] on div at bounding box center [784, 378] width 1568 height 757
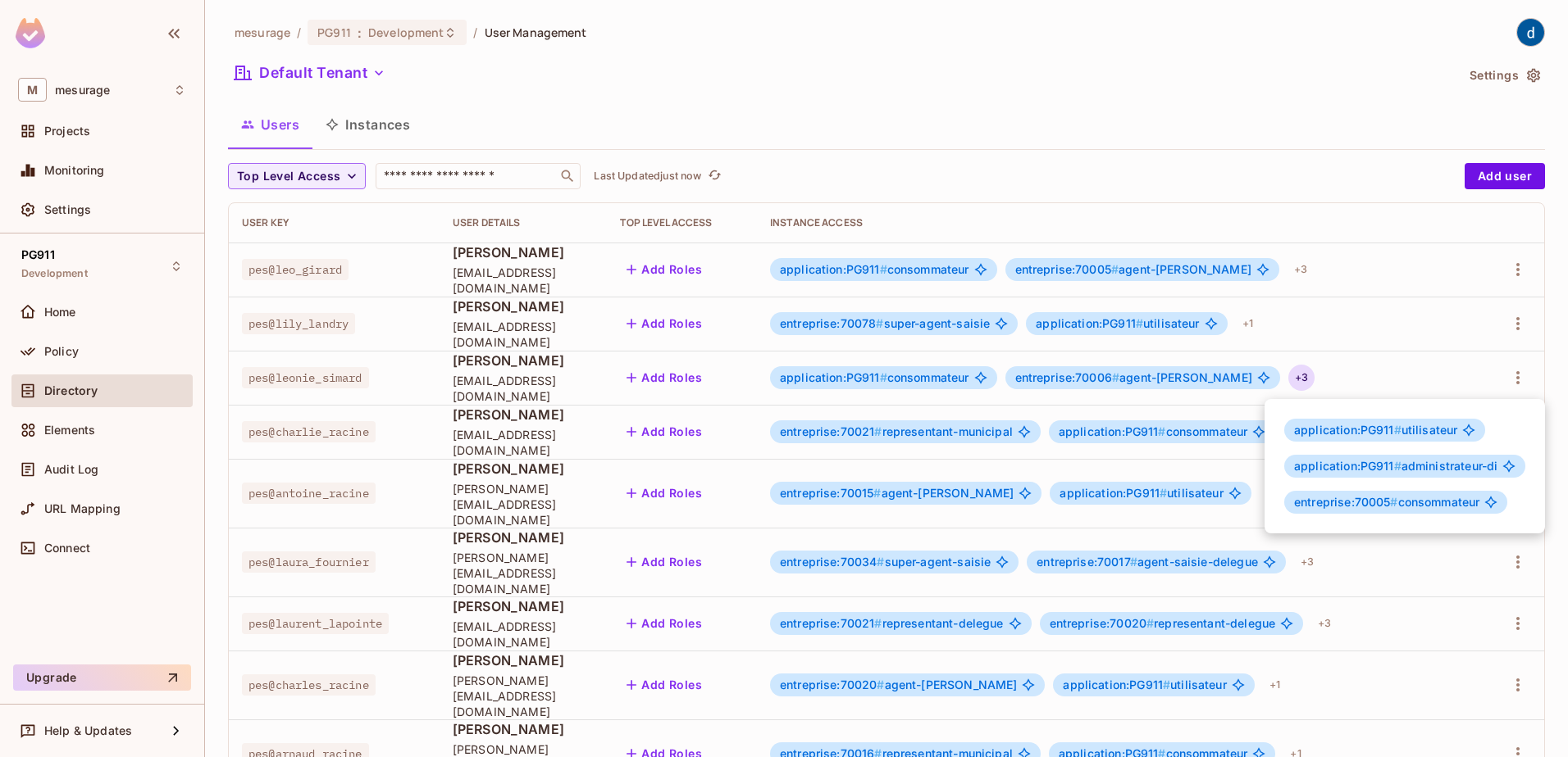
click at [464, 179] on div at bounding box center [784, 378] width 1568 height 757
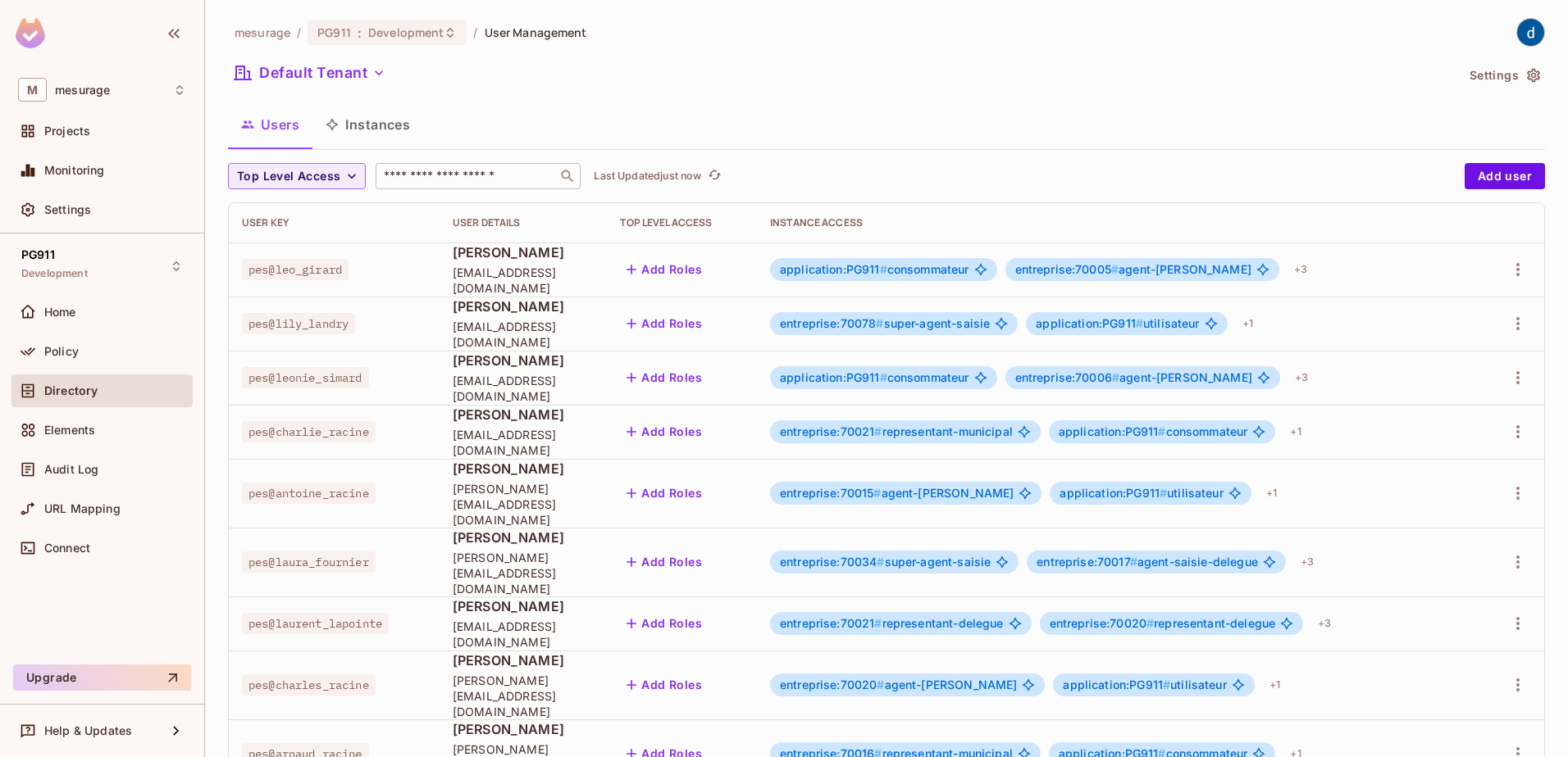
click at [451, 179] on input "text" at bounding box center [467, 176] width 172 height 16
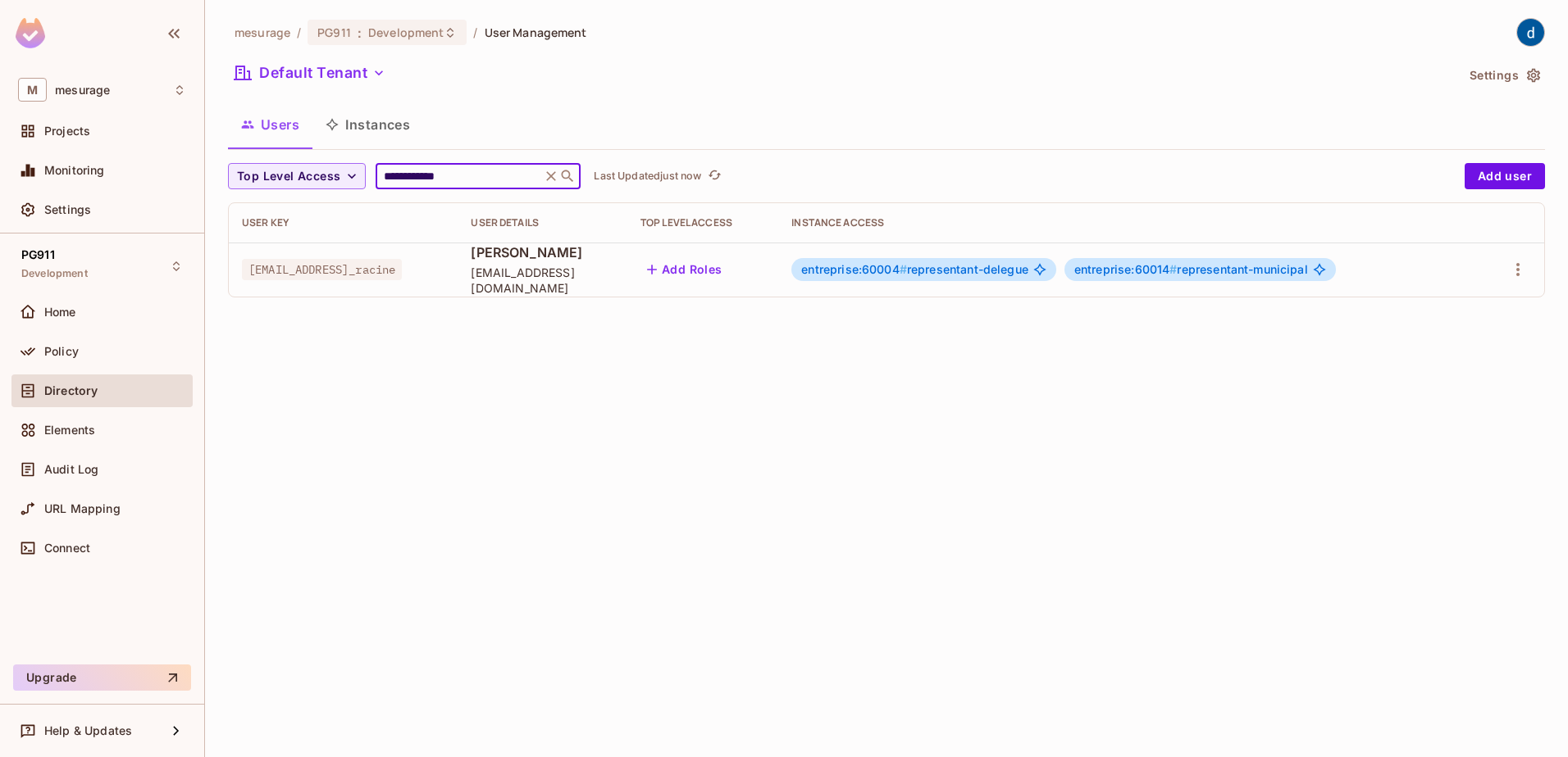
click at [426, 176] on input "**********" at bounding box center [459, 176] width 156 height 16
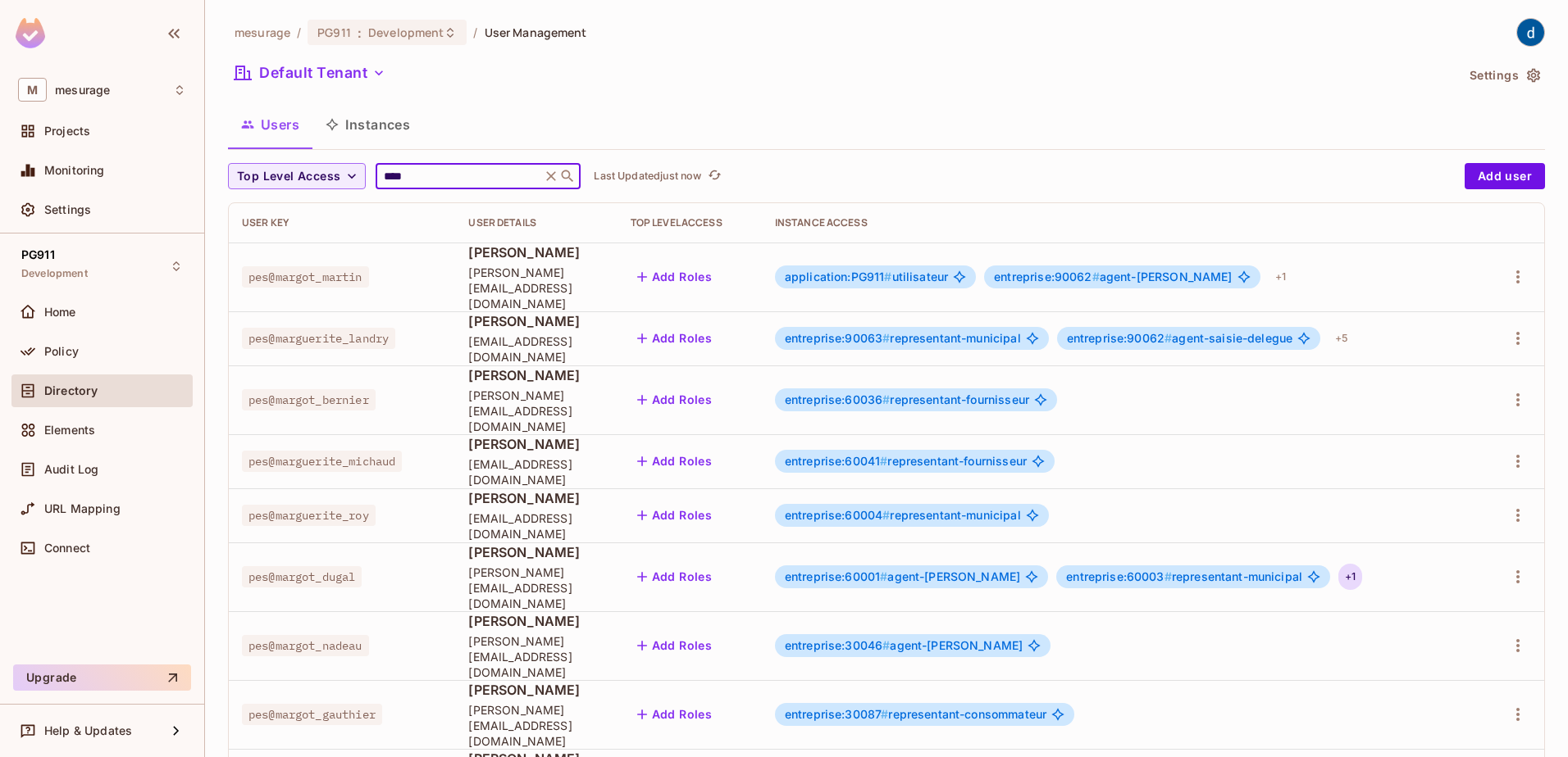
type input "****"
click at [1354, 564] on div "+ 1" at bounding box center [1350, 577] width 24 height 27
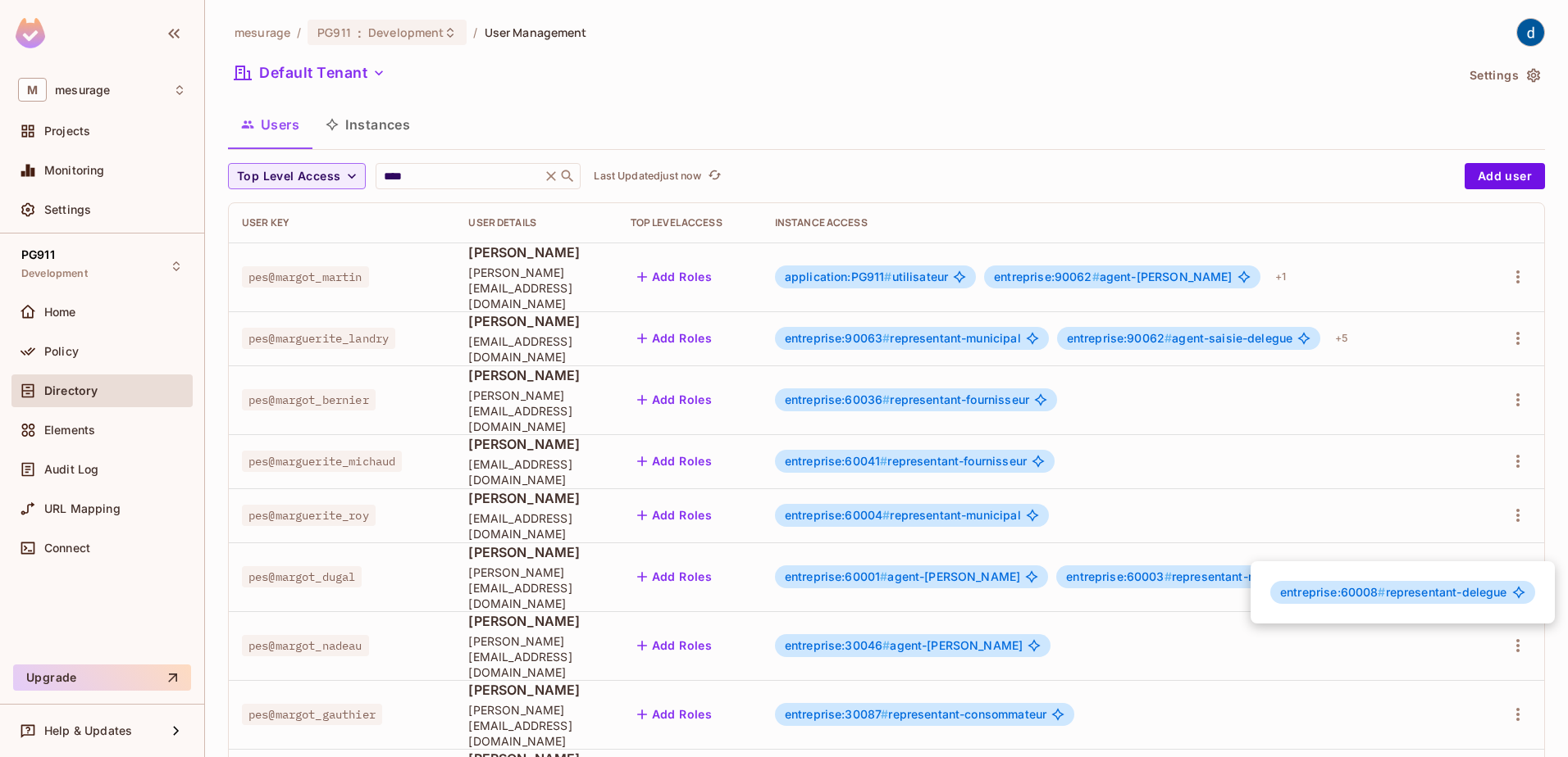
click at [1340, 538] on div at bounding box center [784, 378] width 1568 height 757
click at [1340, 564] on div "+ 1" at bounding box center [1350, 577] width 24 height 27
click at [865, 72] on div at bounding box center [784, 378] width 1568 height 757
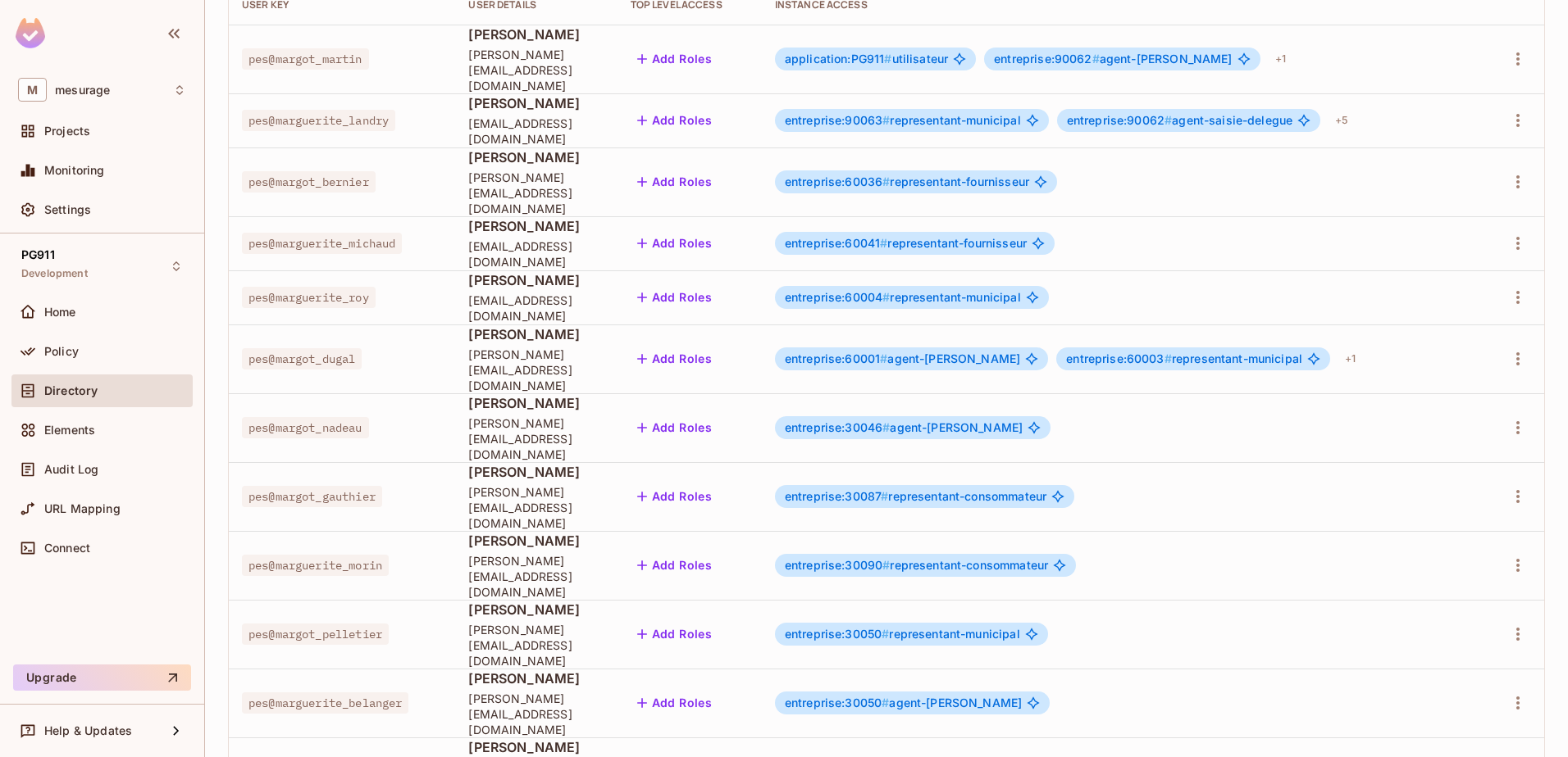
scroll to position [225, 0]
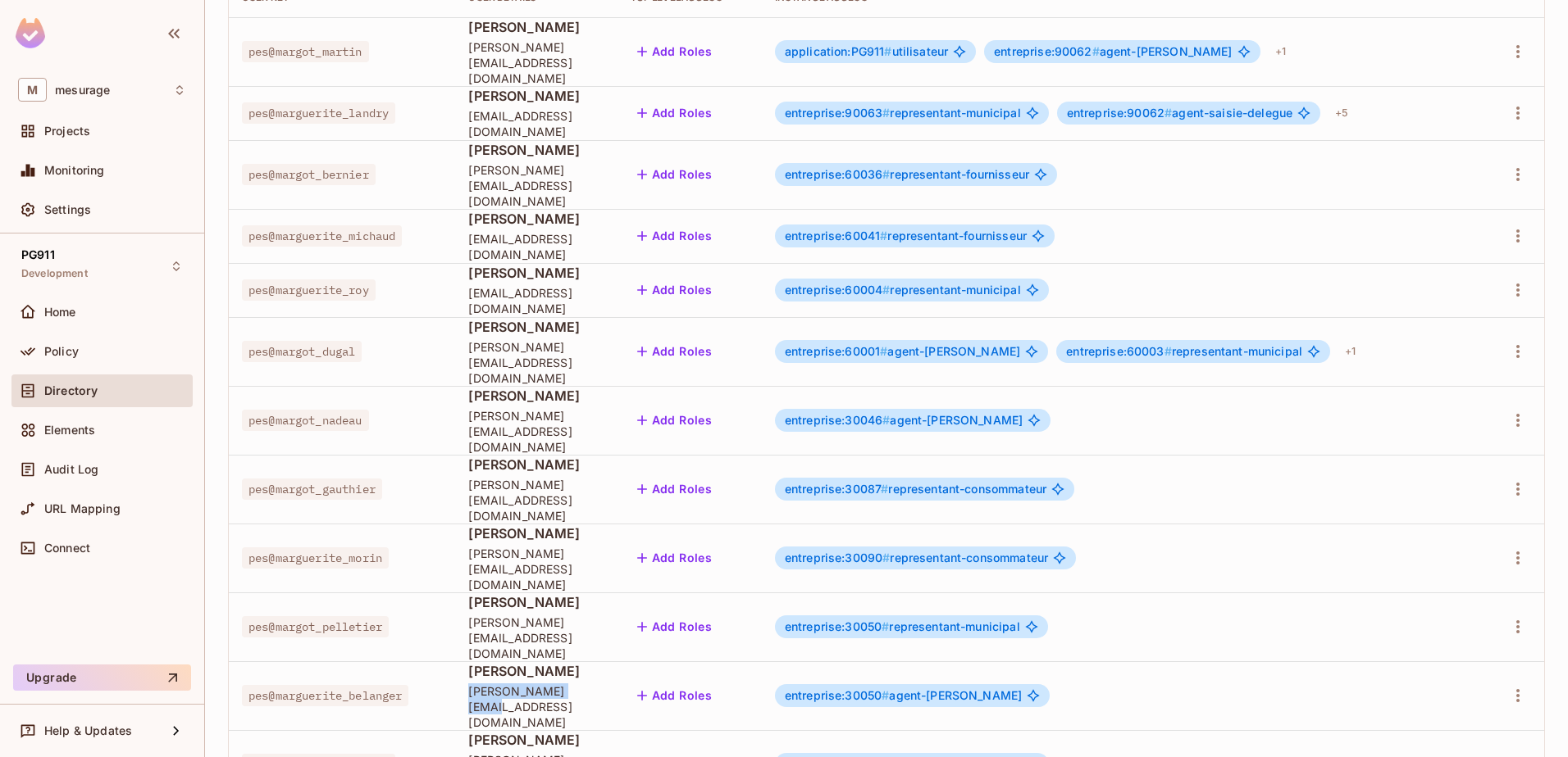
drag, startPoint x: 461, startPoint y: 597, endPoint x: 569, endPoint y: 598, distance: 108.0
click at [569, 683] on span "marguerite_belanger@yopmail.com" at bounding box center [536, 706] width 136 height 46
click at [571, 683] on span "marguerite_belanger@yopmail.com" at bounding box center [536, 706] width 136 height 46
drag, startPoint x: 572, startPoint y: 598, endPoint x: 459, endPoint y: 598, distance: 113.0
click at [468, 683] on span "marguerite_belanger@yopmail.com" at bounding box center [536, 706] width 136 height 46
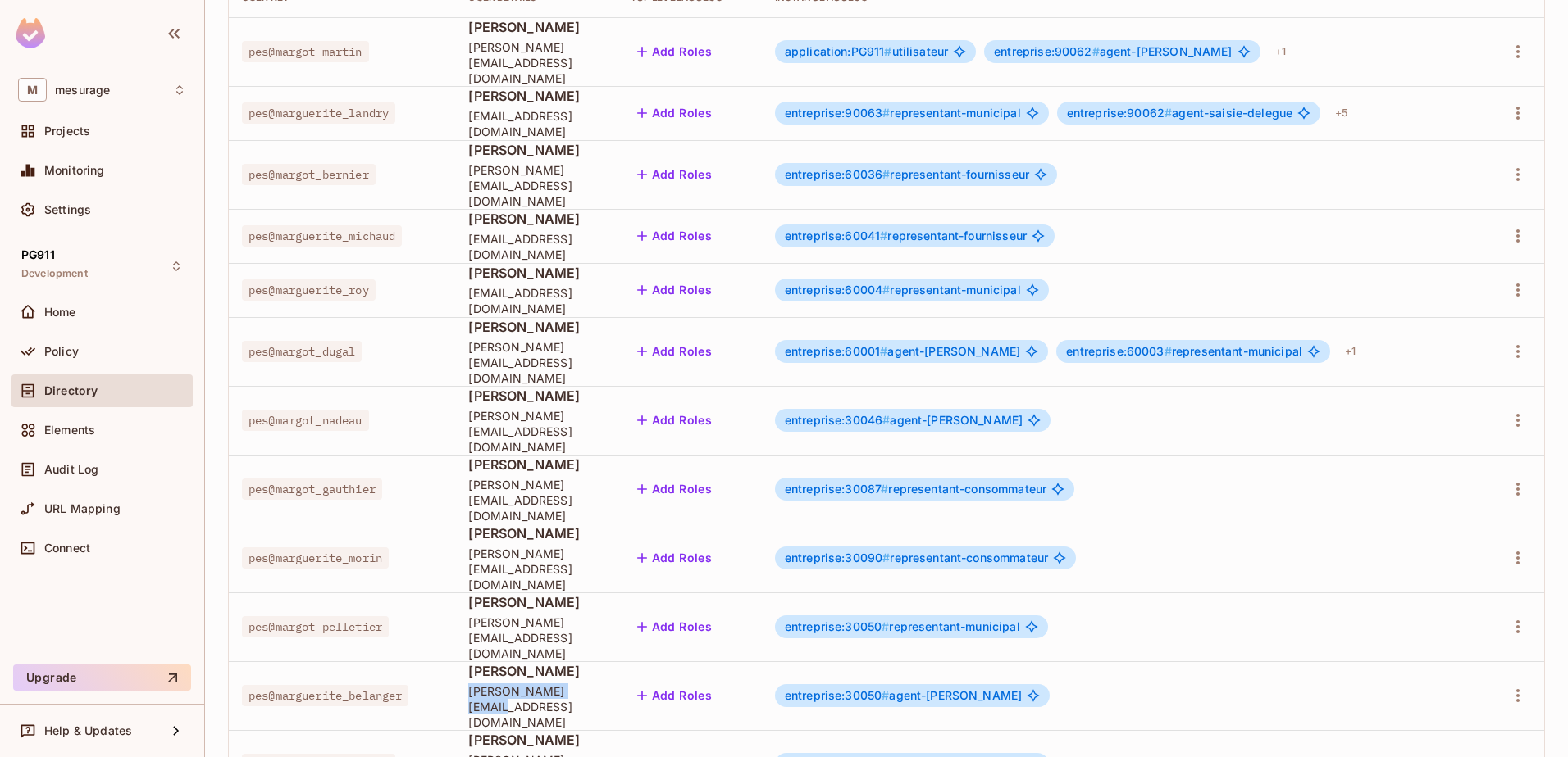
copy span "marguerite_belanger"
